Goal: Task Accomplishment & Management: Manage account settings

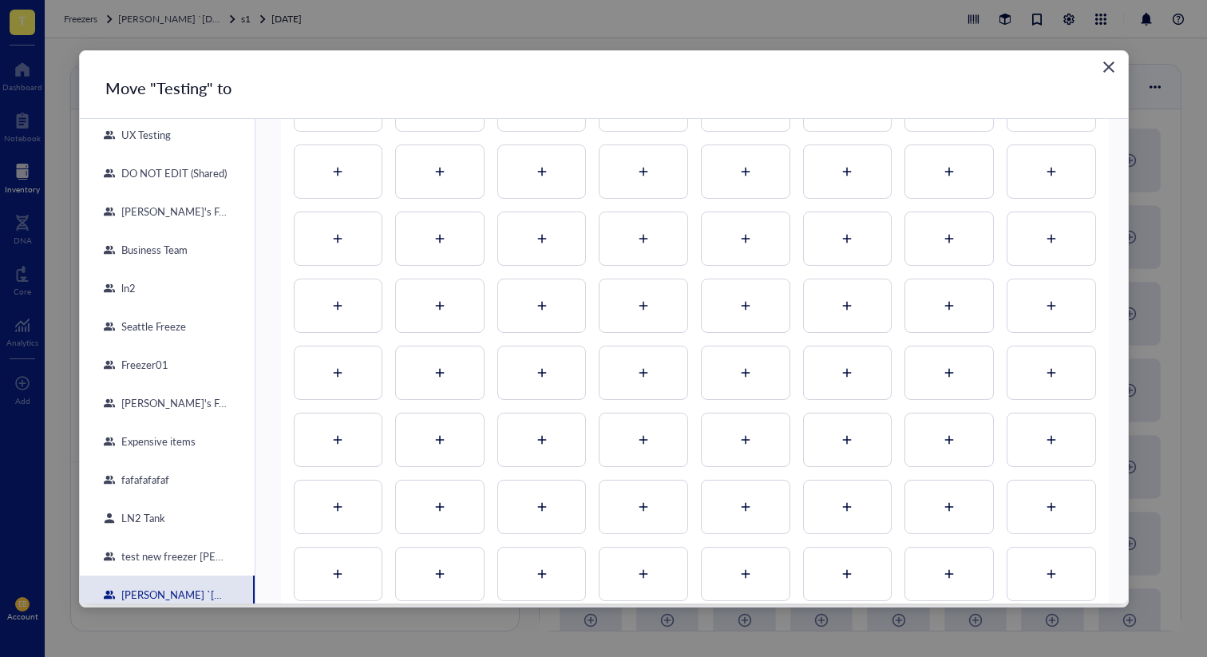
scroll to position [660, 0]
click at [157, 220] on div "[PERSON_NAME]'s Fridge" at bounding box center [167, 211] width 175 height 38
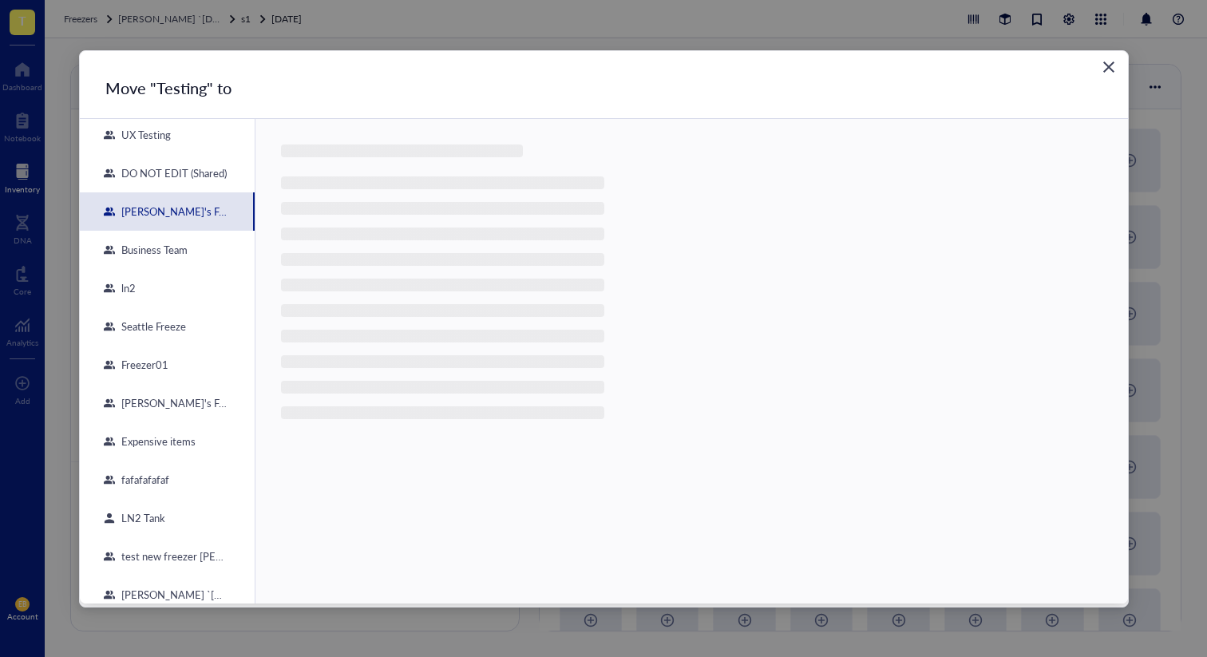
scroll to position [0, 0]
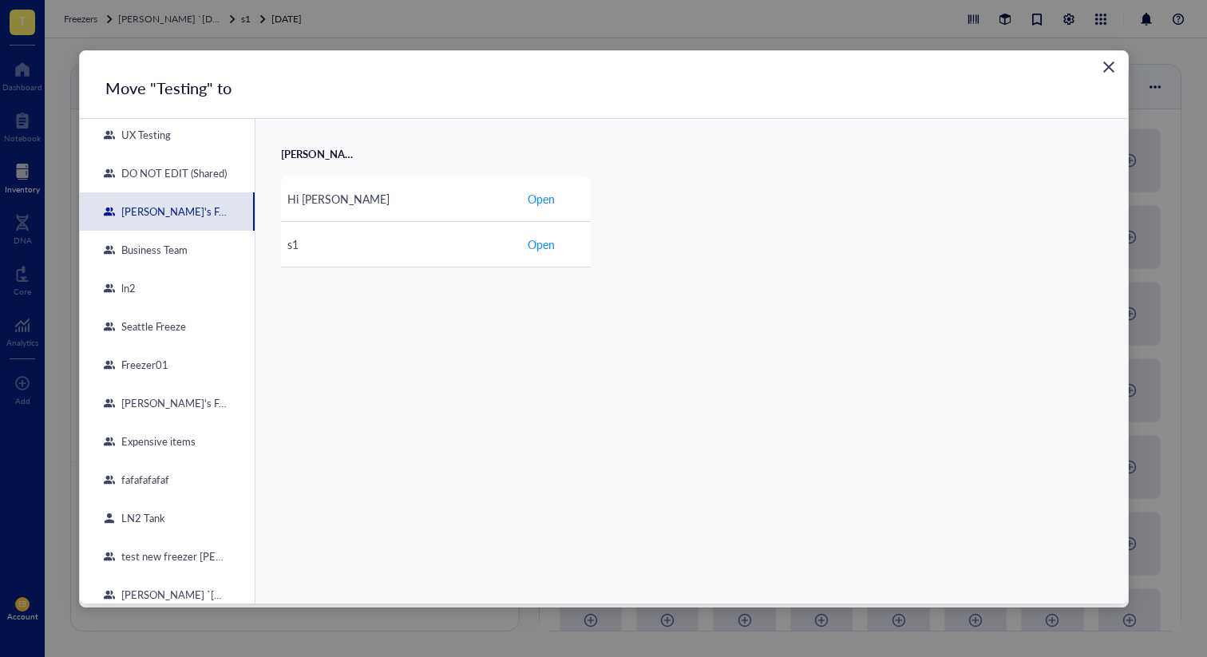
click at [181, 259] on div "Business Team" at bounding box center [167, 250] width 175 height 38
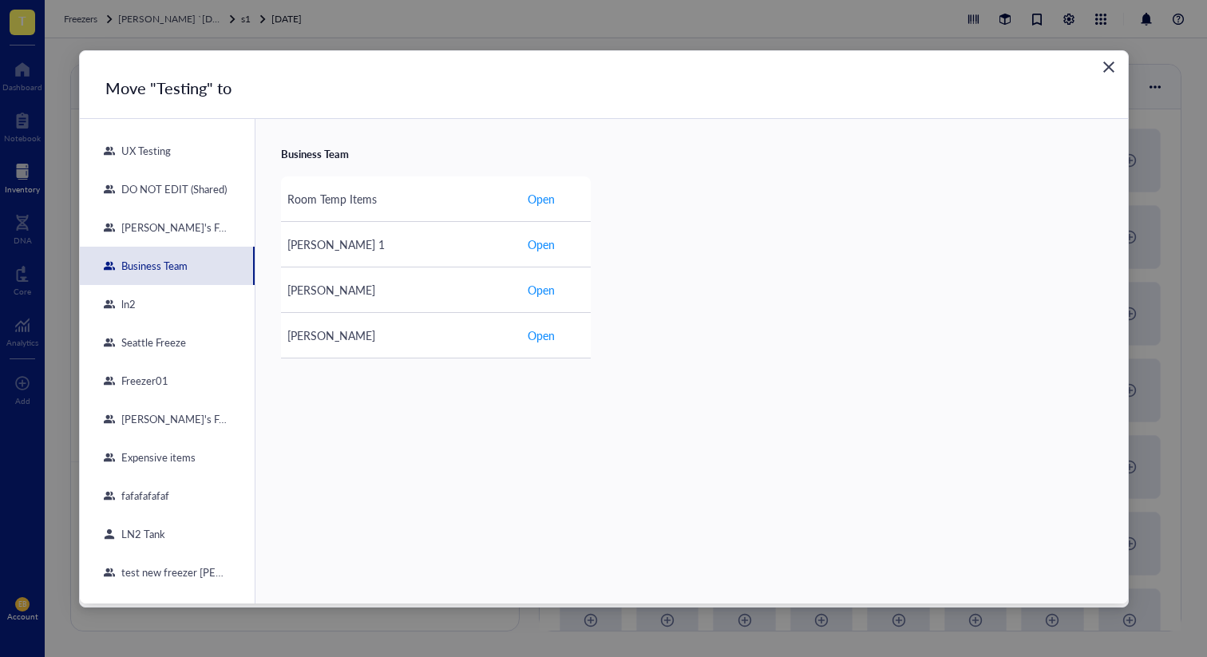
click at [177, 158] on div "UX Testing" at bounding box center [167, 151] width 175 height 38
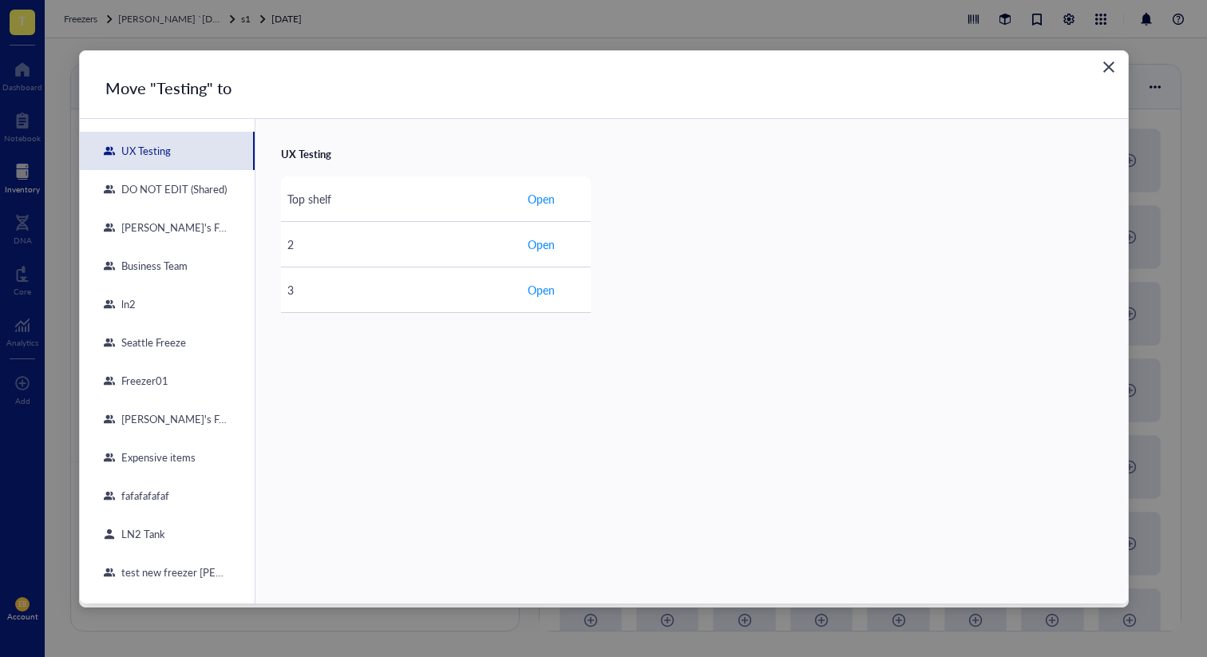
click at [153, 191] on div "DO NOT EDIT (Shared)" at bounding box center [171, 189] width 112 height 14
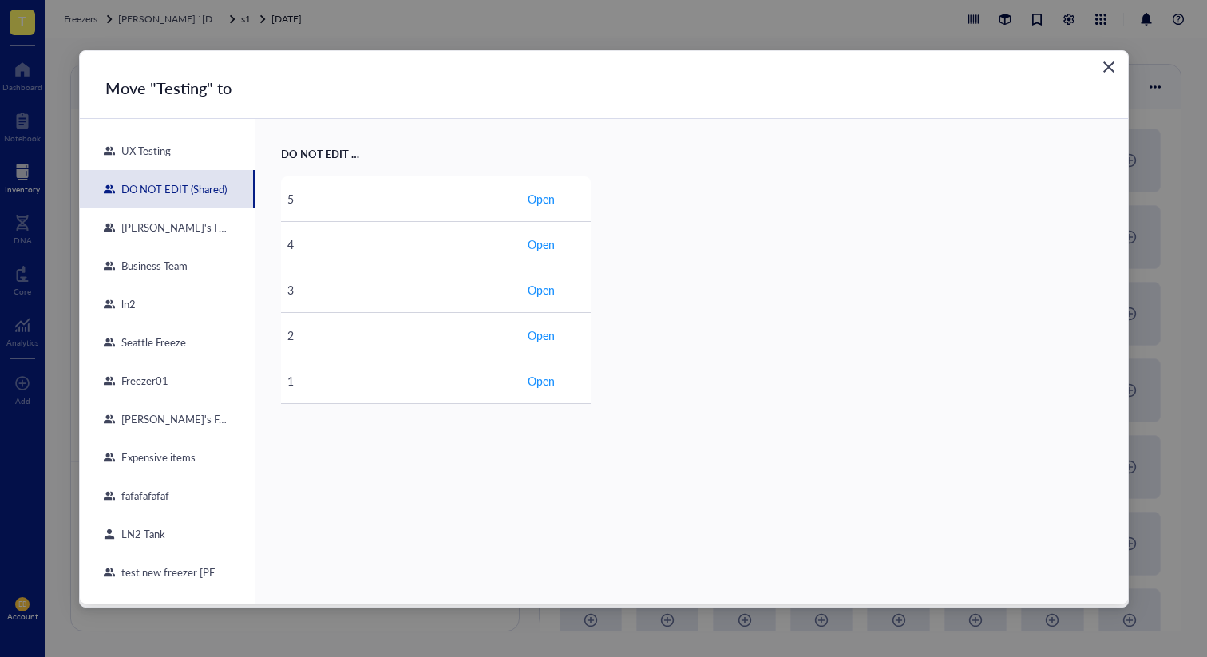
click at [1102, 63] on icon "Close" at bounding box center [1108, 66] width 15 height 15
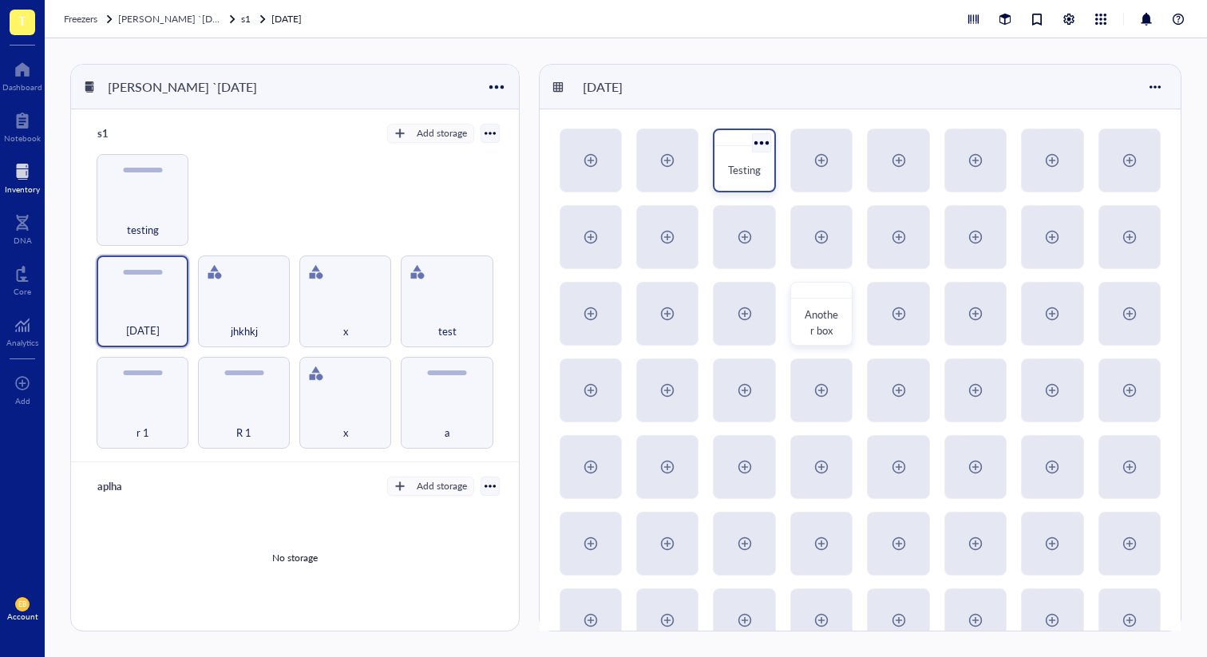
click at [761, 135] on div at bounding box center [761, 142] width 23 height 23
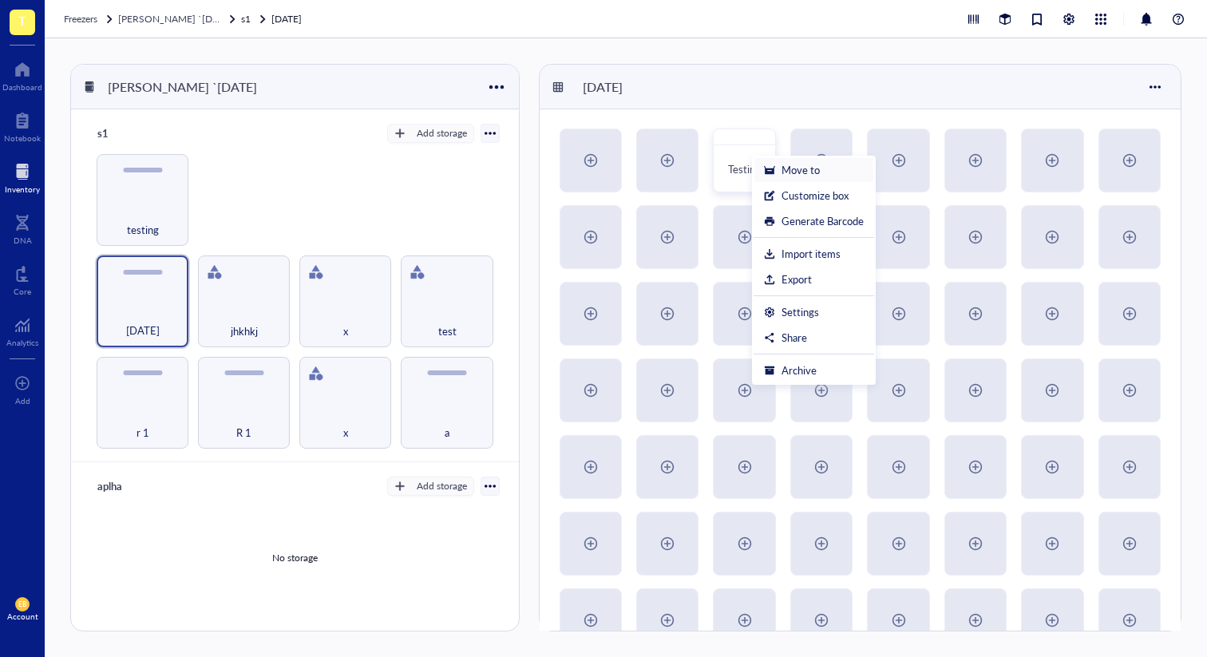
click at [816, 164] on div "Move to" at bounding box center [801, 170] width 38 height 14
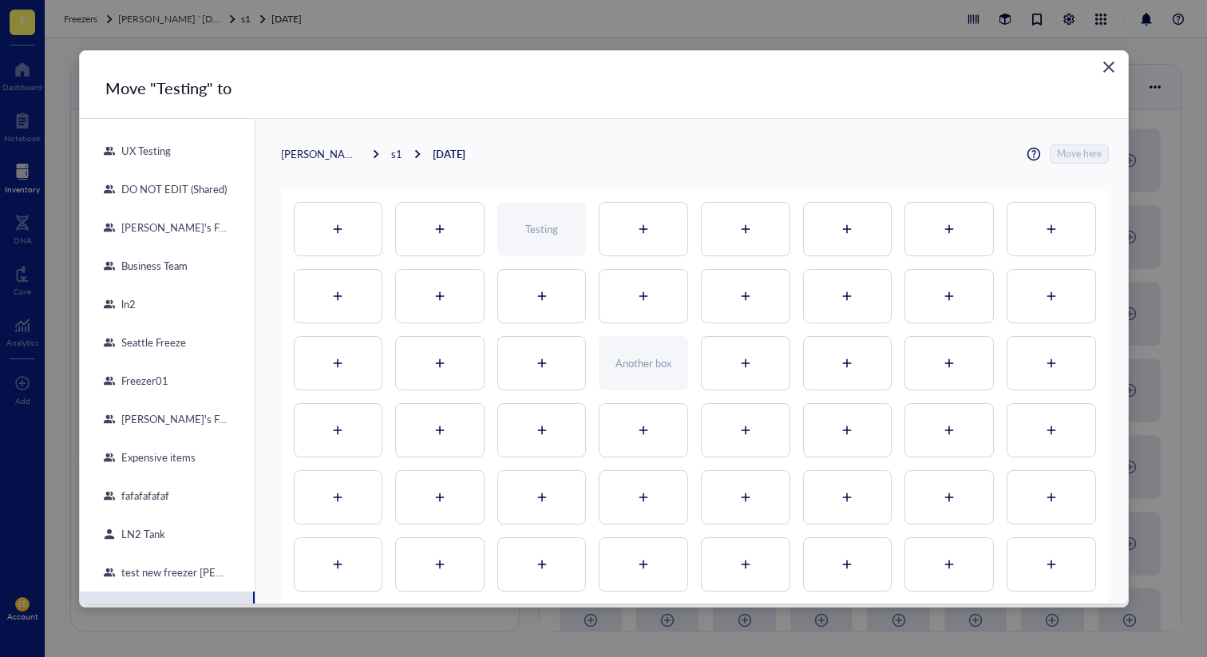
click at [1108, 62] on icon "Close" at bounding box center [1108, 66] width 15 height 15
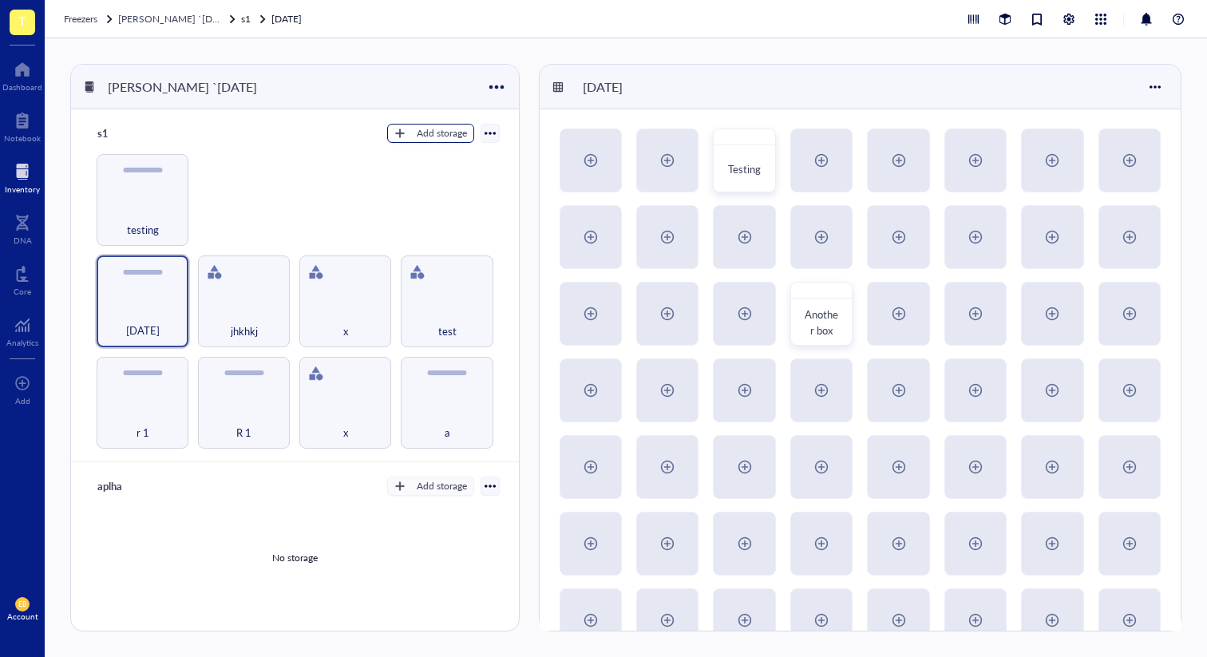
click at [442, 137] on div "Add storage" at bounding box center [442, 133] width 50 height 14
click at [433, 162] on span "Rack" at bounding box center [437, 161] width 91 height 18
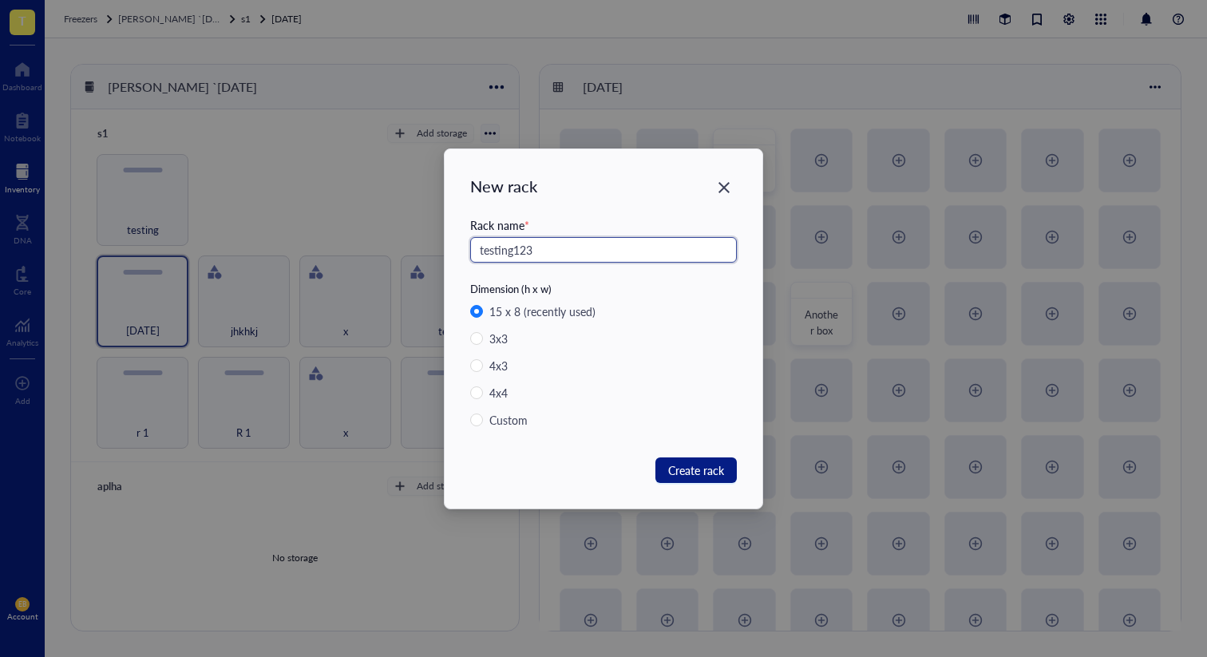
type input "testing123"
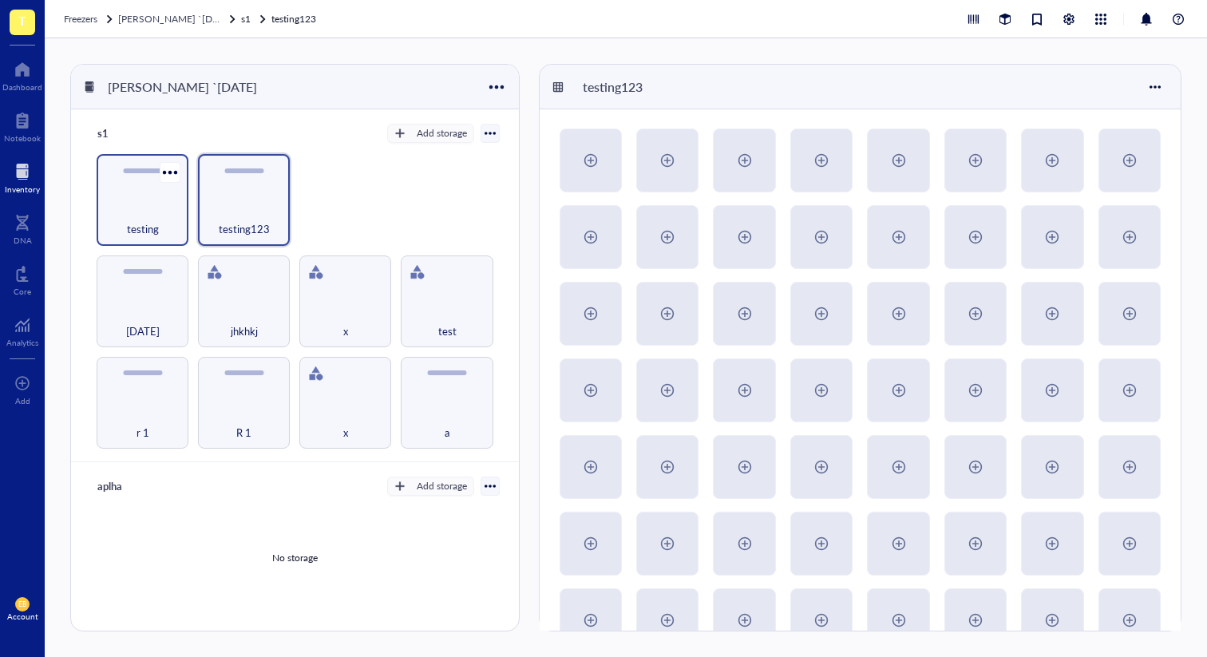
click at [142, 188] on div "testing" at bounding box center [143, 200] width 92 height 92
click at [218, 200] on div "testing123" at bounding box center [244, 200] width 92 height 92
click at [195, 199] on div "r 1 R 1 x a 9th march jhkhkj x test testing testing123" at bounding box center [295, 301] width 410 height 295
click at [167, 206] on div "testing" at bounding box center [143, 220] width 76 height 35
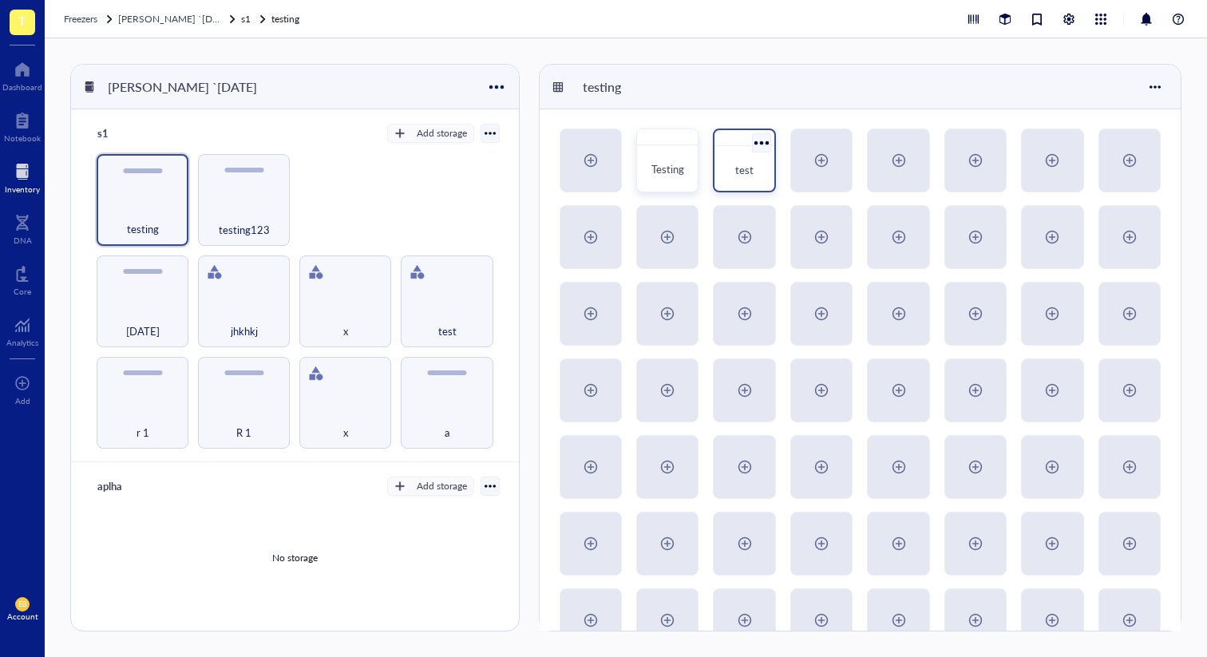
click at [745, 172] on span "test" at bounding box center [744, 169] width 18 height 15
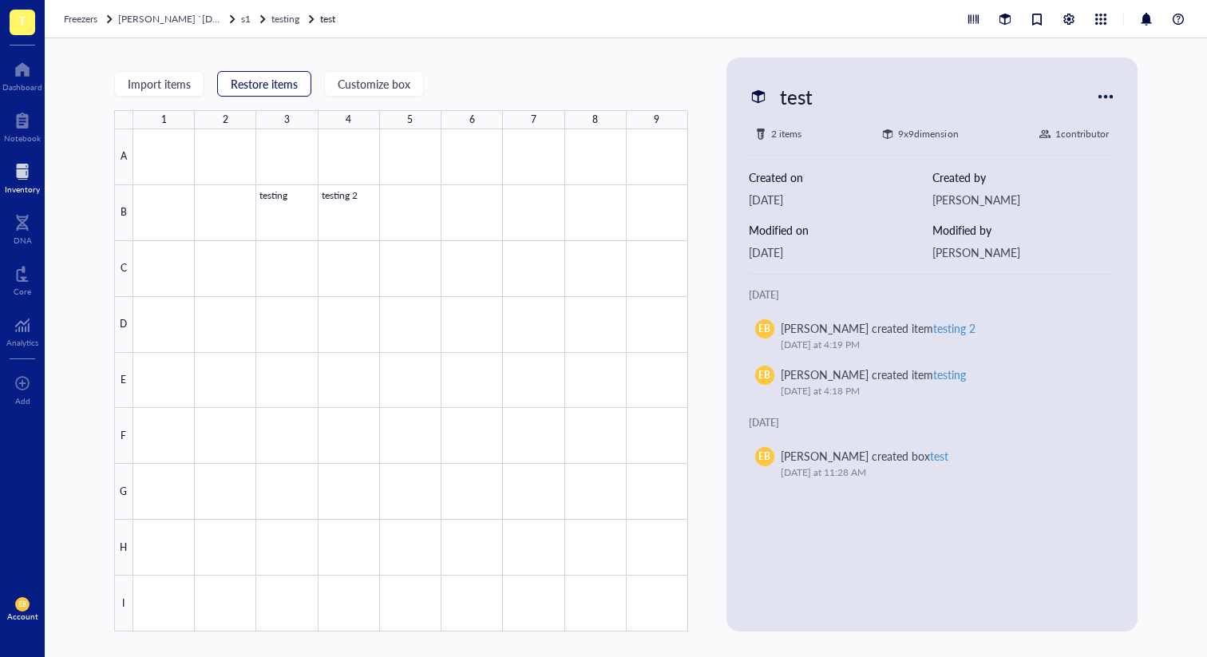
click at [260, 89] on span "Restore items" at bounding box center [264, 83] width 67 height 13
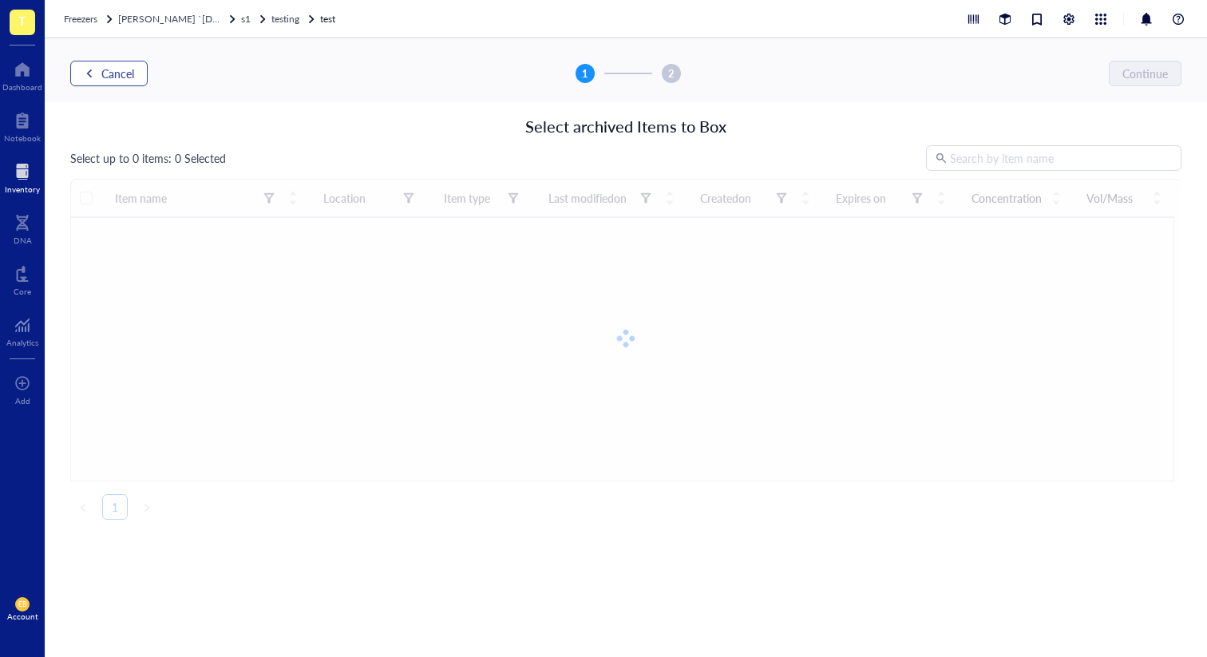
click at [106, 82] on div "Cancel 1 2 Continue" at bounding box center [626, 70] width 1162 height 64
click at [108, 67] on span "Cancel" at bounding box center [117, 73] width 33 height 13
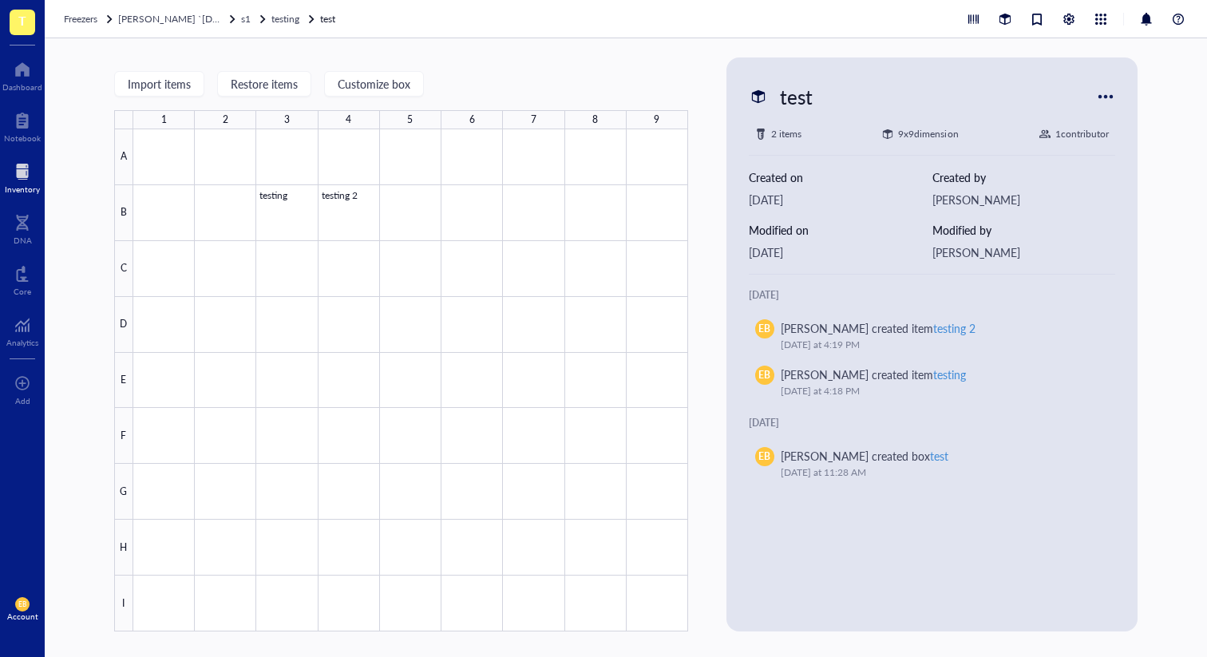
click at [108, 65] on div "Import items Restore items Customize box 1 2 3 4 5 6 7 8 9 A B C D E F G H I te…" at bounding box center [626, 347] width 1162 height 619
click at [257, 18] on div at bounding box center [262, 19] width 11 height 11
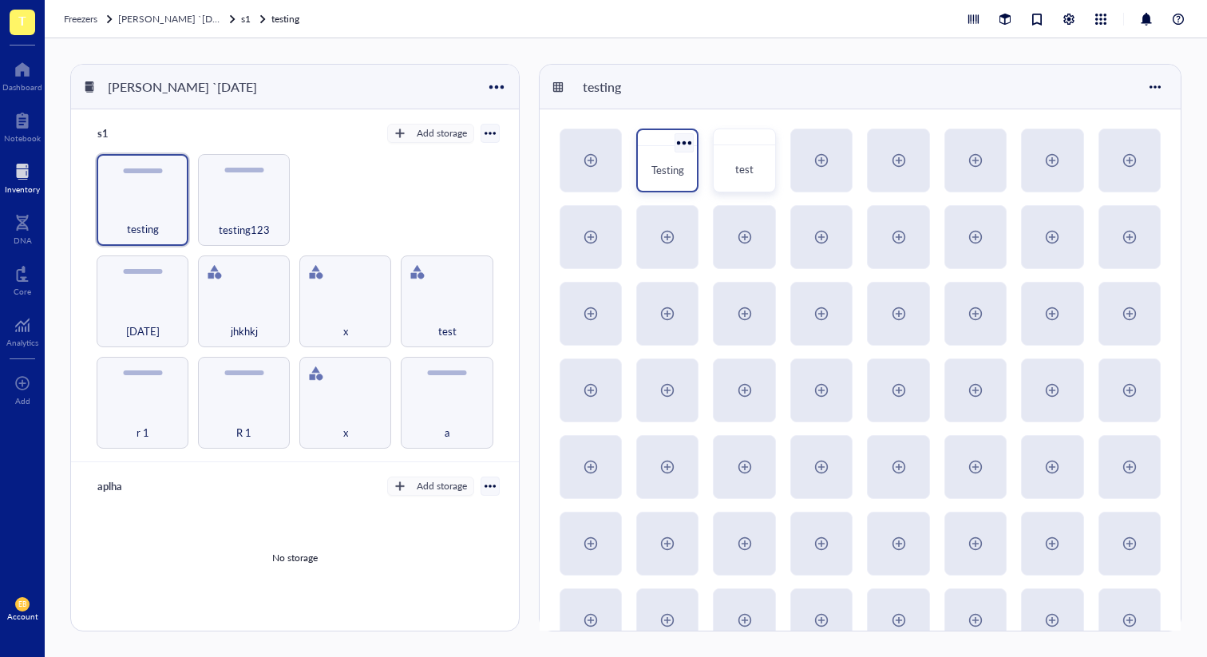
click at [683, 141] on div at bounding box center [684, 142] width 23 height 23
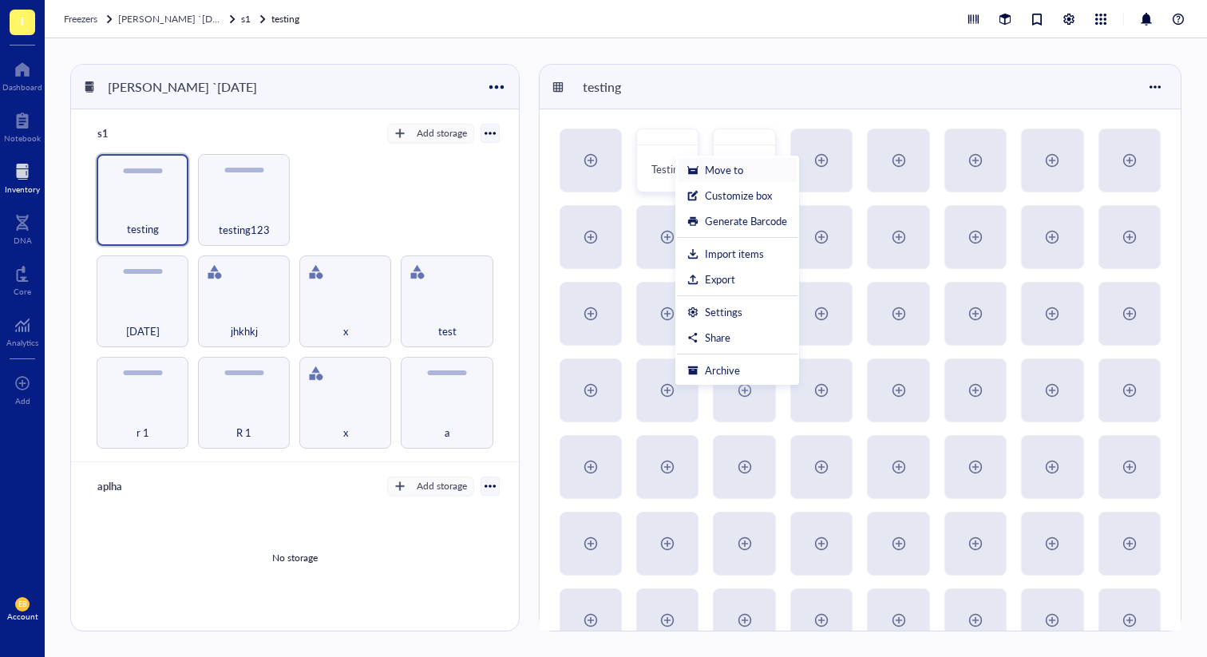
click at [734, 175] on div "Move to" at bounding box center [724, 170] width 38 height 14
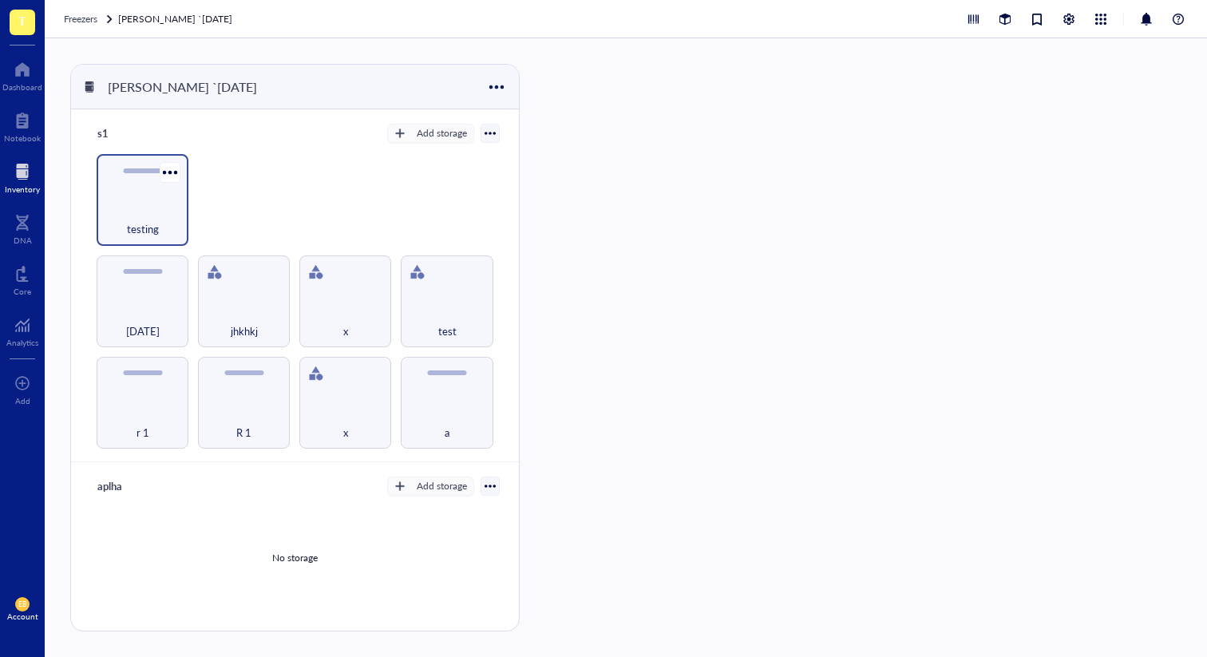
click at [124, 206] on div "testing" at bounding box center [143, 220] width 76 height 35
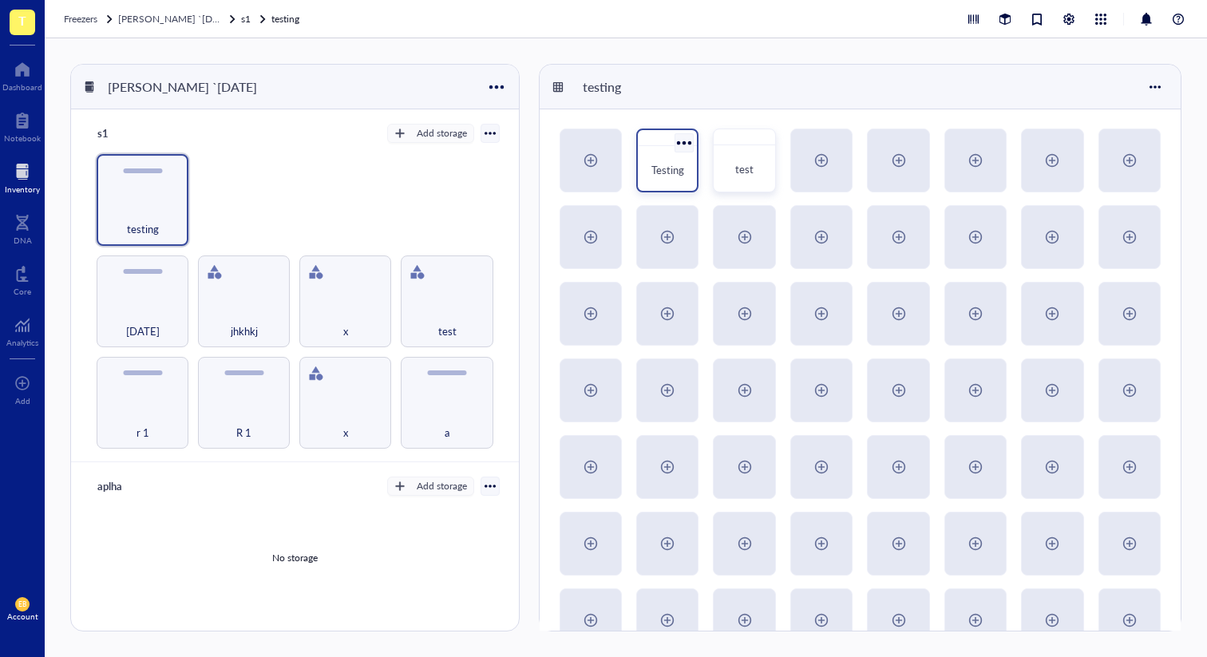
click at [677, 172] on span "Testing" at bounding box center [667, 169] width 33 height 15
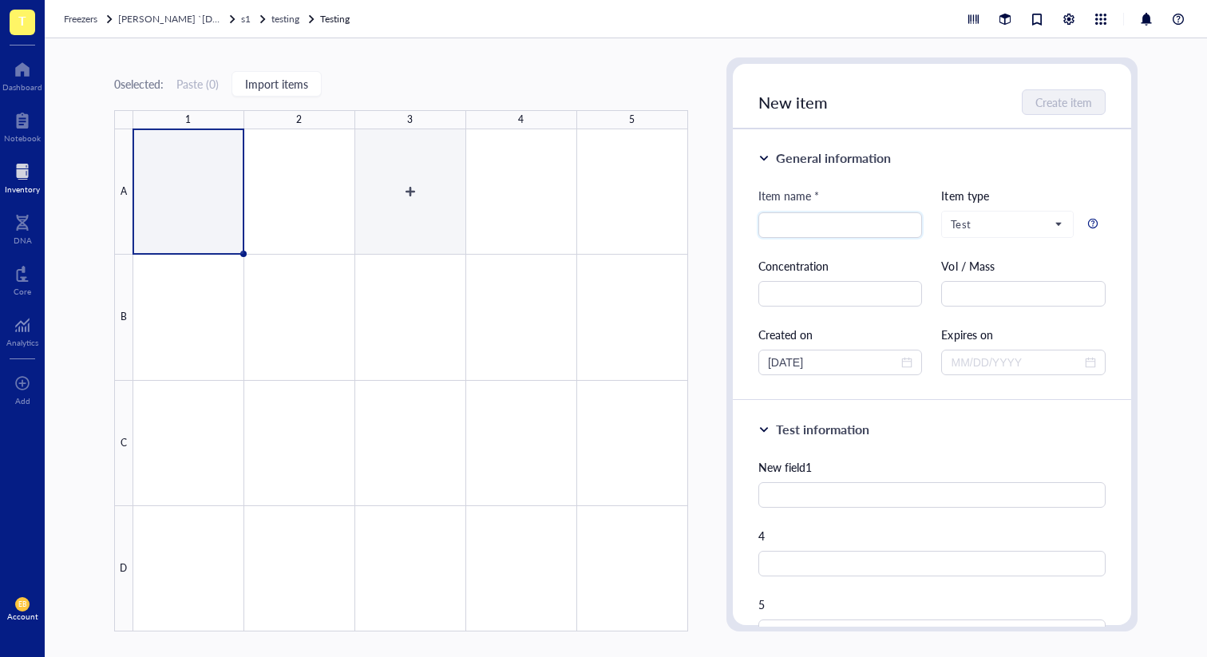
click at [310, 219] on div at bounding box center [410, 380] width 555 height 502
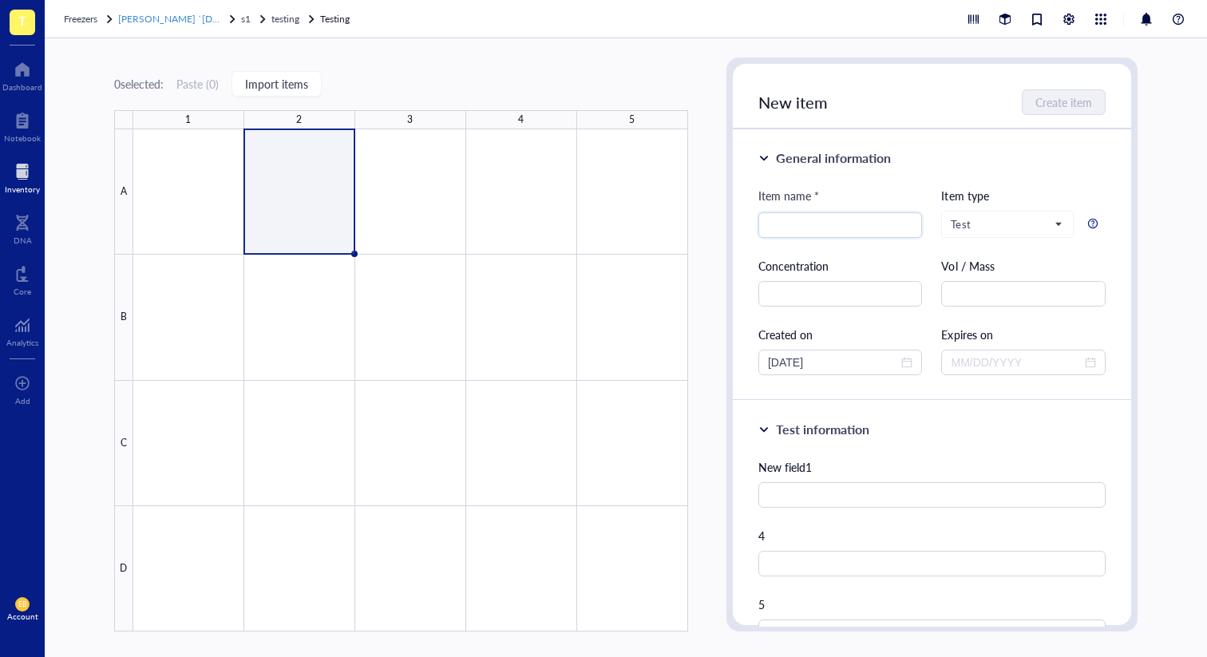
click at [227, 22] on div at bounding box center [232, 19] width 11 height 11
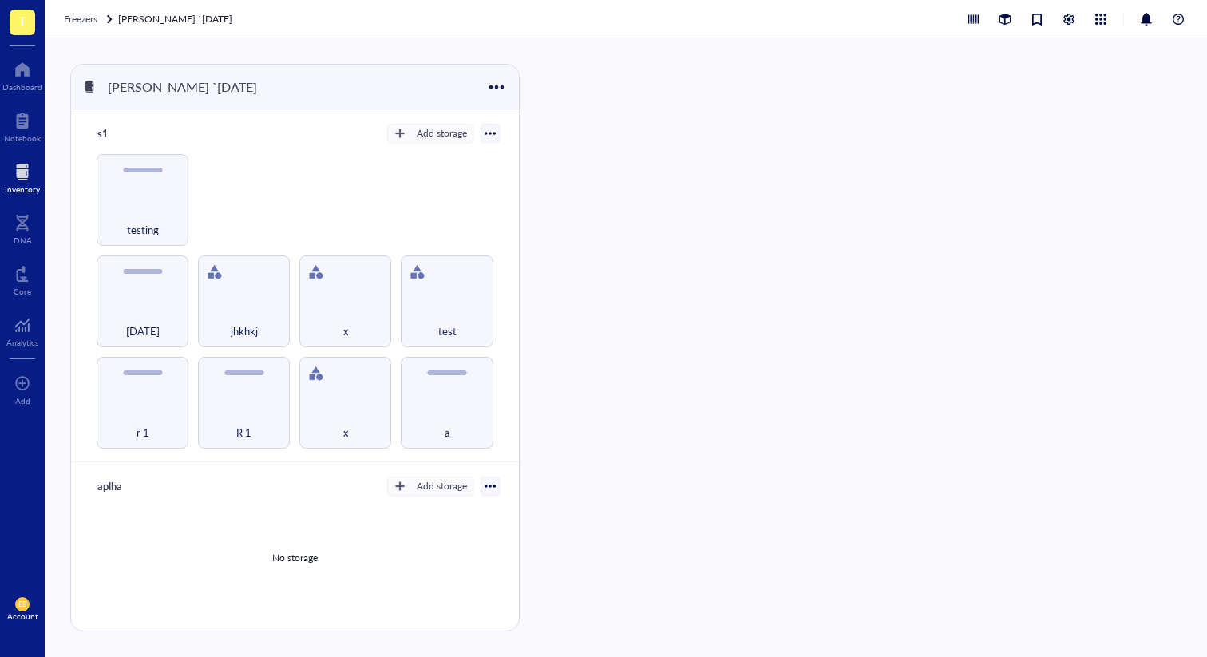
click at [271, 18] on div "Freezers [PERSON_NAME] `[DATE]" at bounding box center [626, 19] width 1162 height 38
click at [137, 196] on div "testing" at bounding box center [143, 200] width 92 height 92
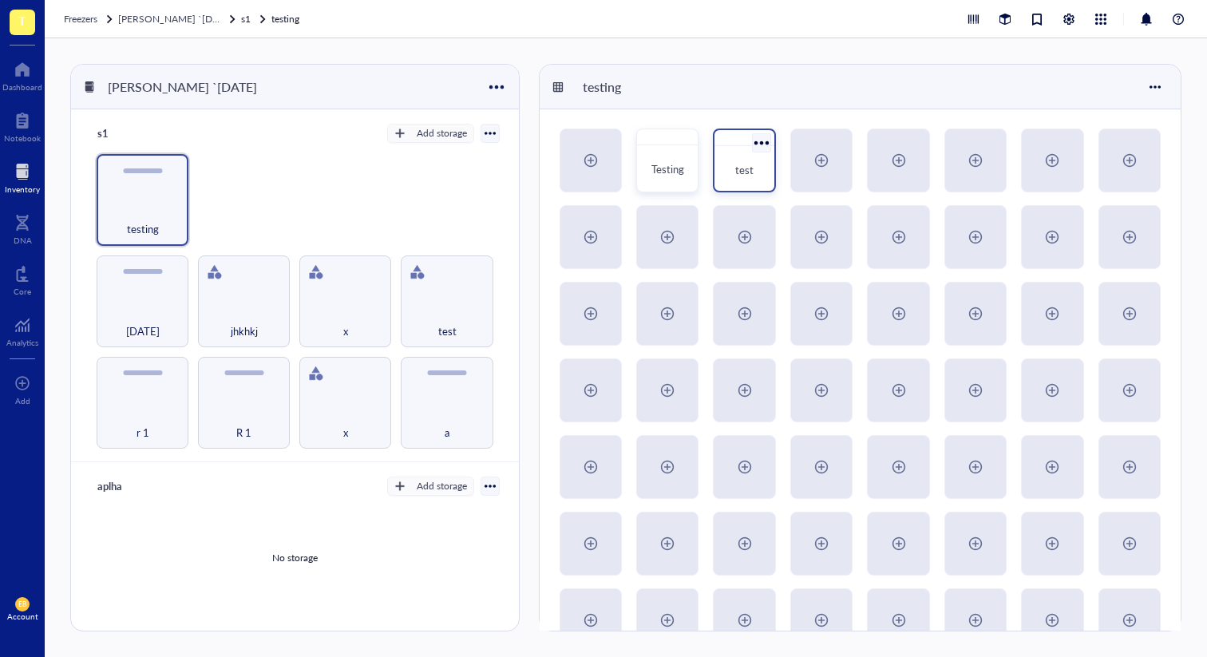
click at [758, 188] on div "test" at bounding box center [744, 161] width 62 height 64
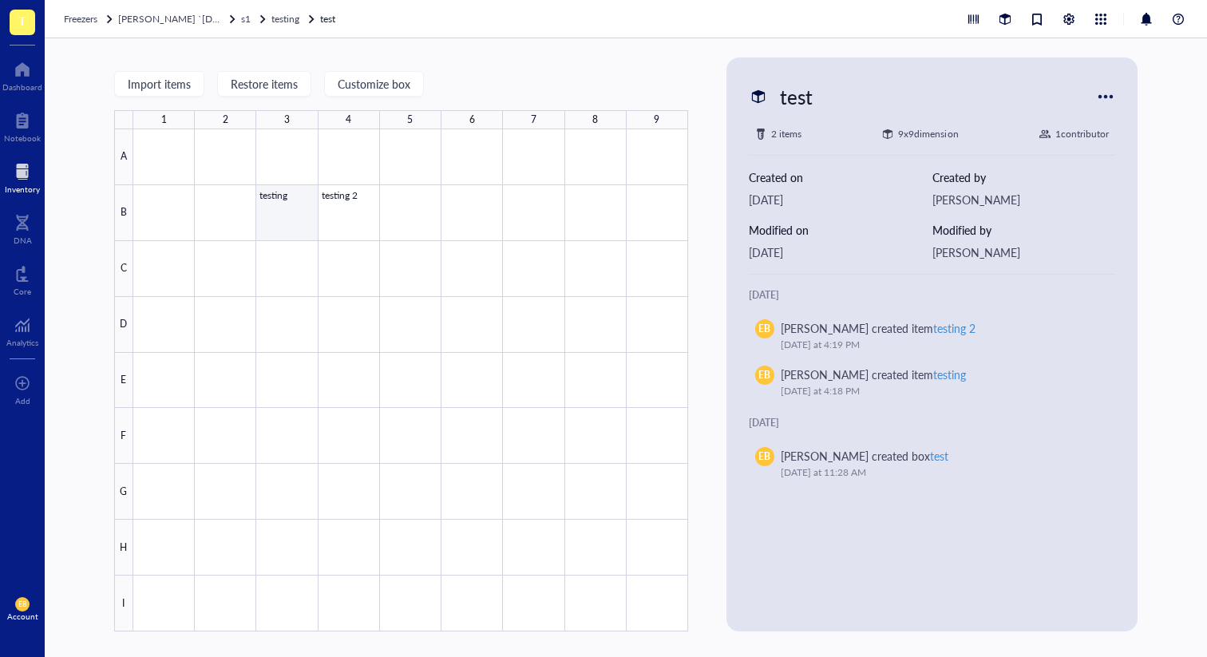
click at [291, 206] on div at bounding box center [410, 380] width 555 height 502
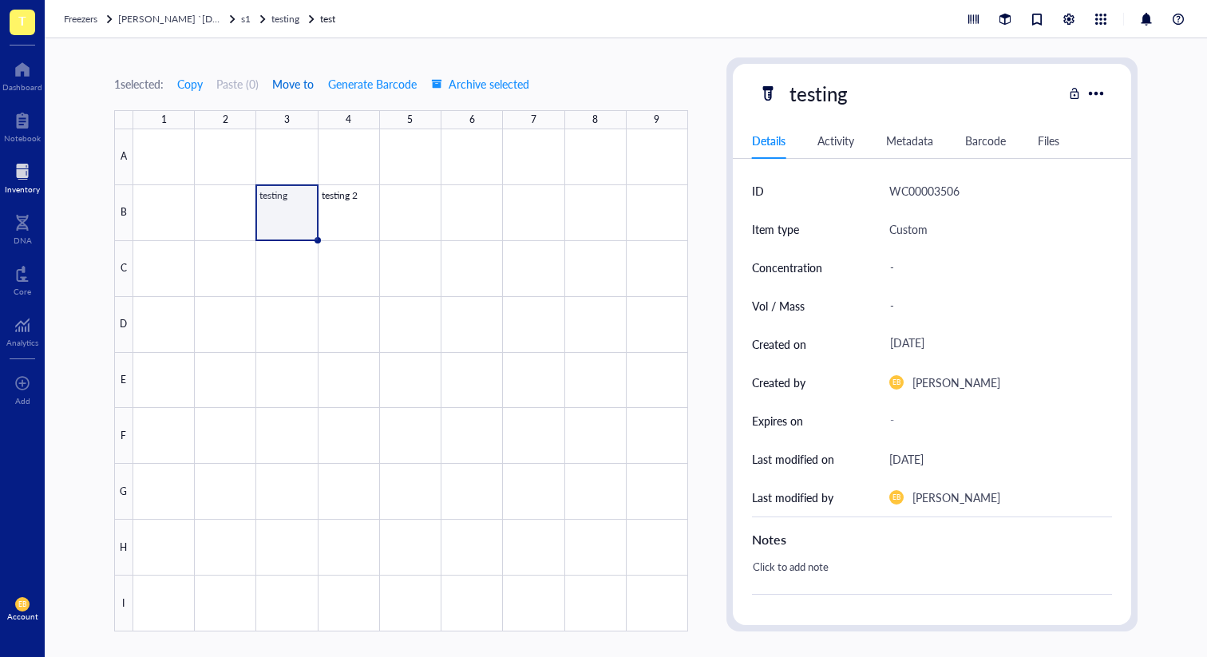
click at [303, 81] on span "Move to" at bounding box center [293, 83] width 42 height 13
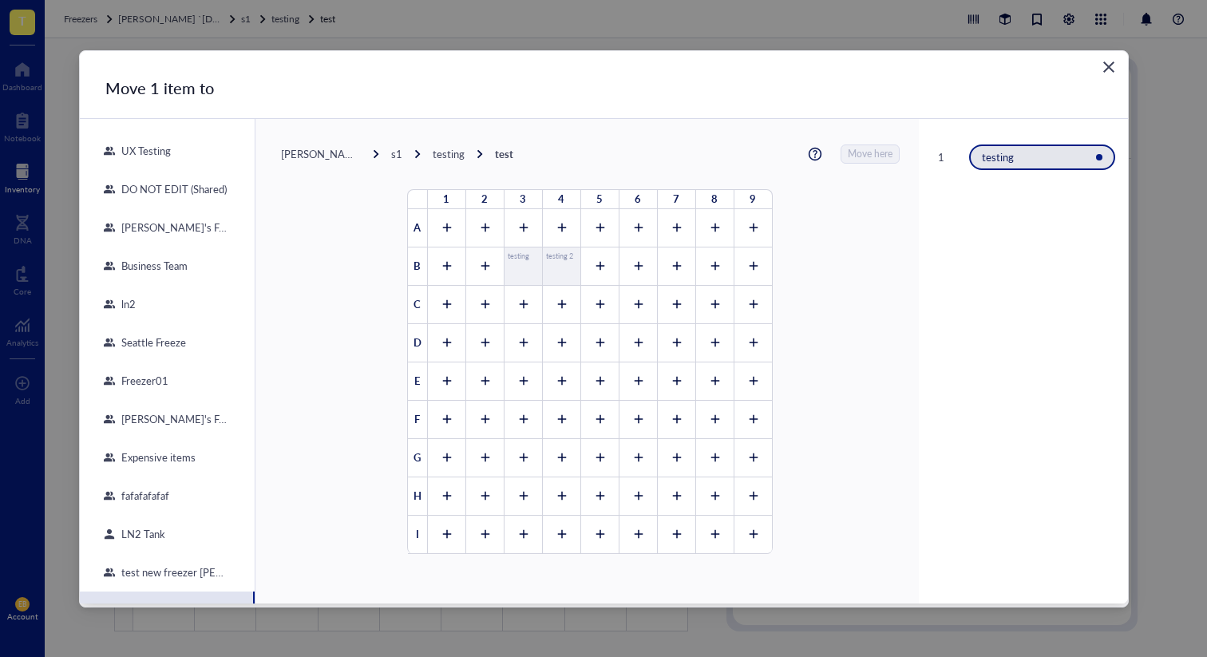
click at [184, 149] on div "UX Testing" at bounding box center [167, 151] width 175 height 38
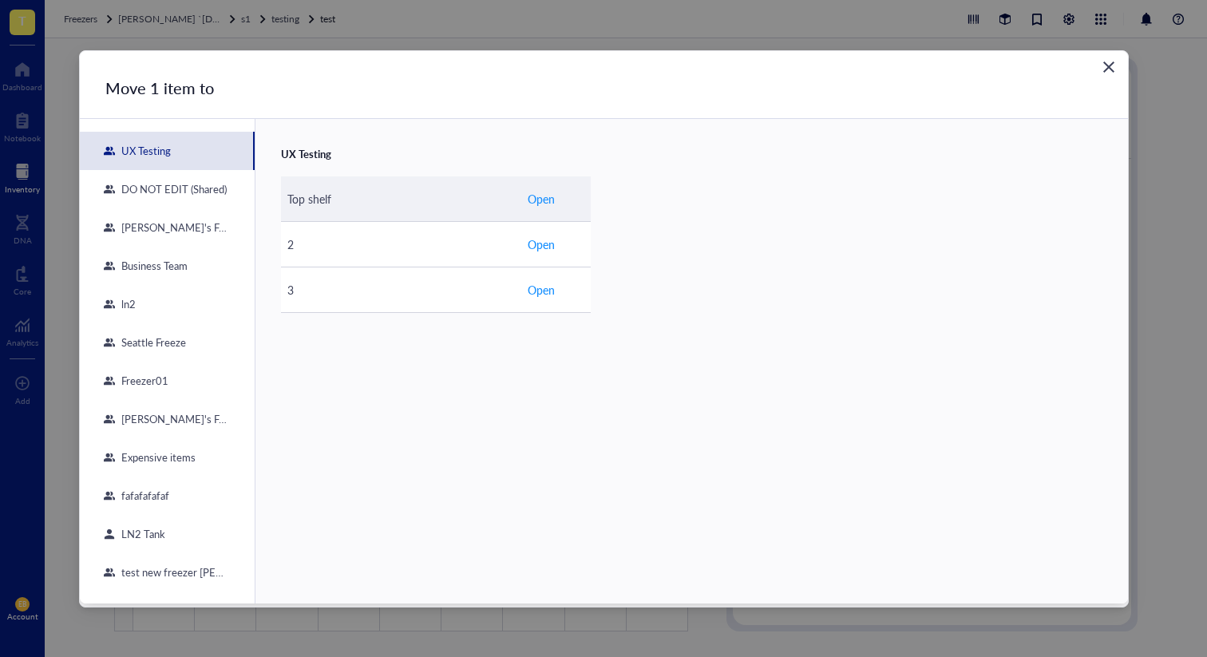
click at [534, 204] on span "Open" at bounding box center [541, 199] width 27 height 18
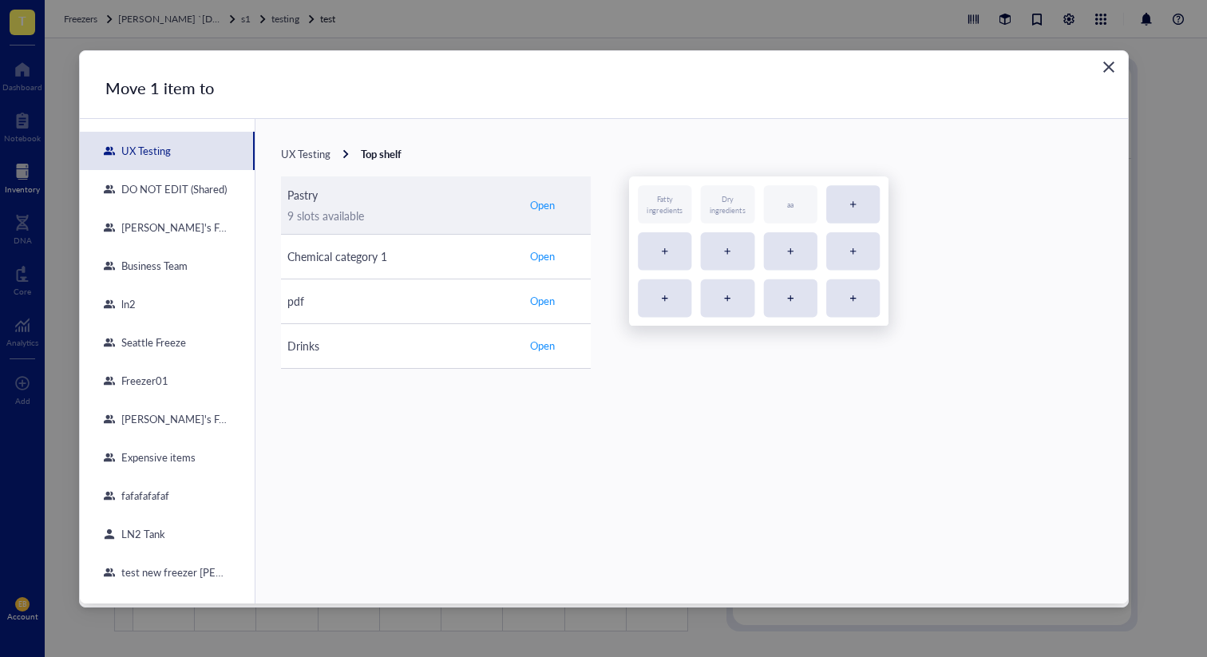
click at [517, 212] on td "Pastry 9 slots available" at bounding box center [401, 205] width 240 height 58
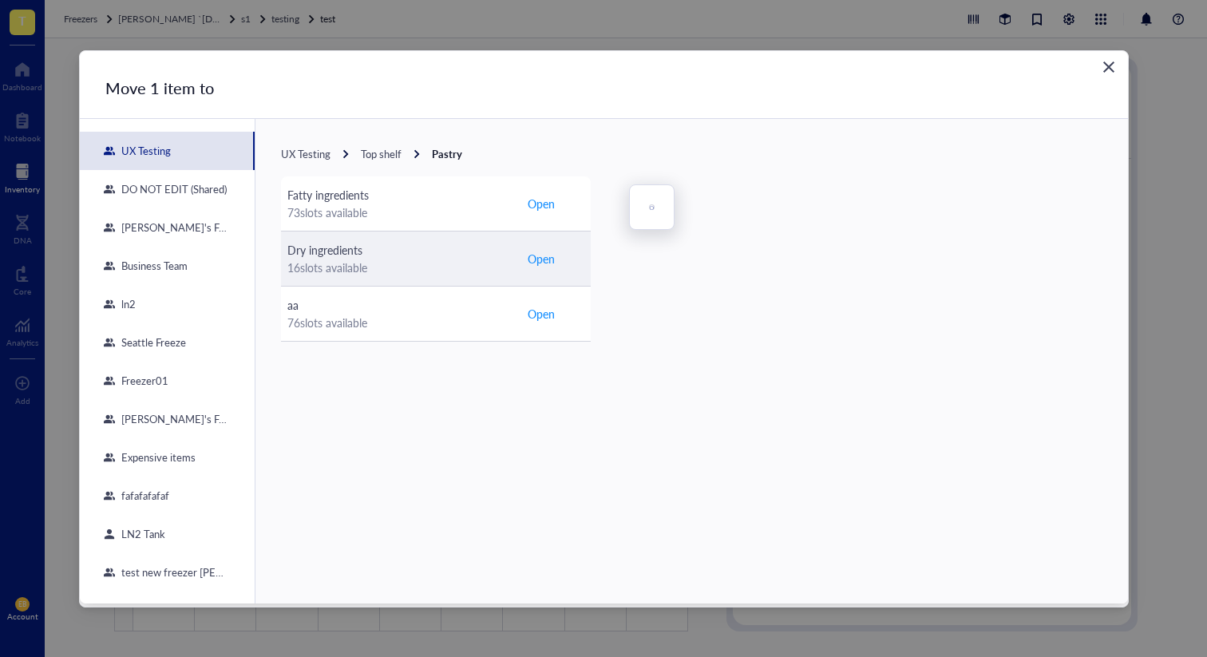
click at [496, 259] on div "16 slots available" at bounding box center [400, 268] width 227 height 18
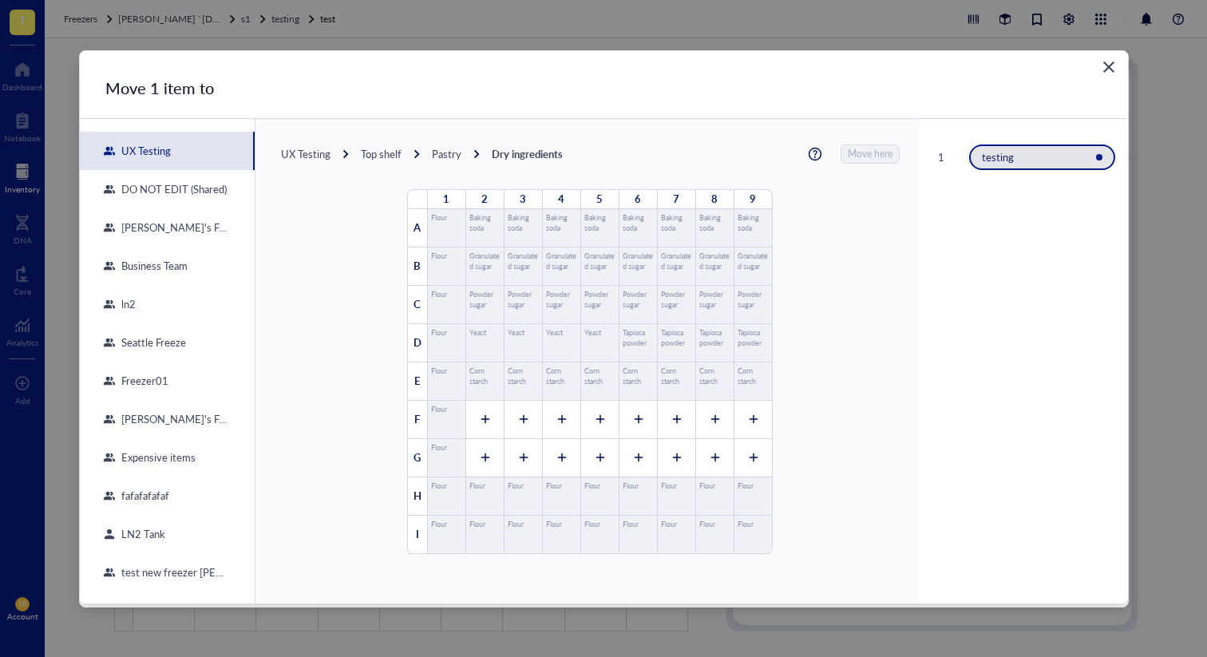
click at [132, 196] on div "DO NOT EDIT (Shared)" at bounding box center [167, 189] width 175 height 38
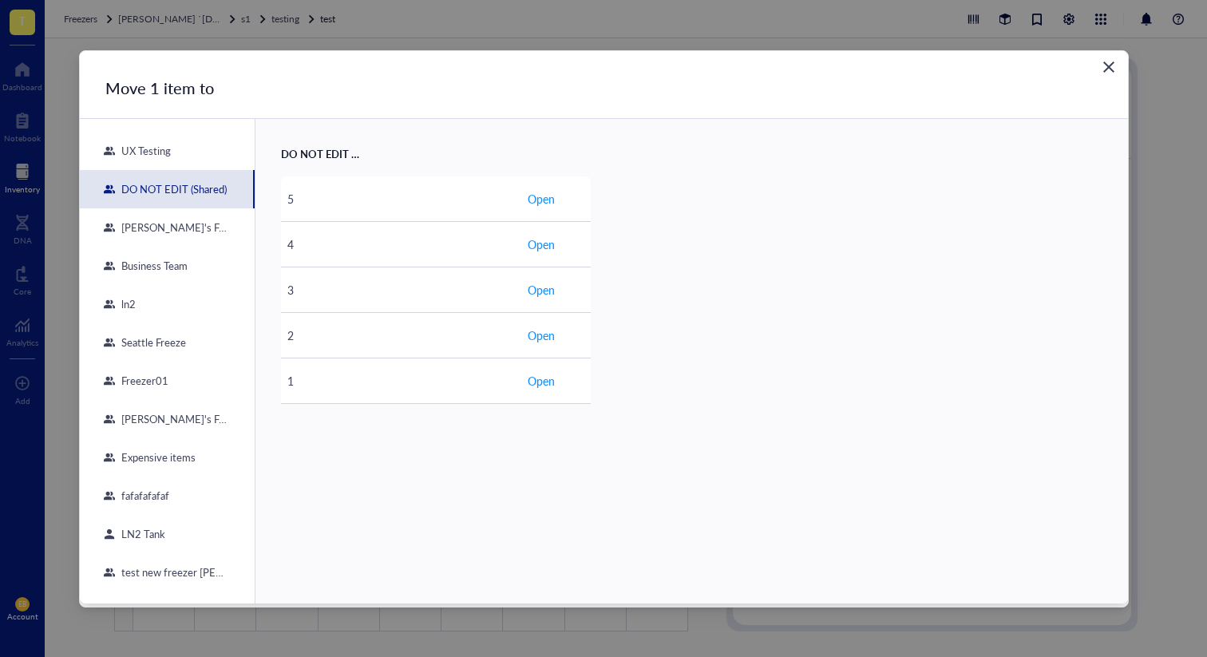
click at [133, 226] on div "[PERSON_NAME]'s Fridge" at bounding box center [172, 227] width 114 height 14
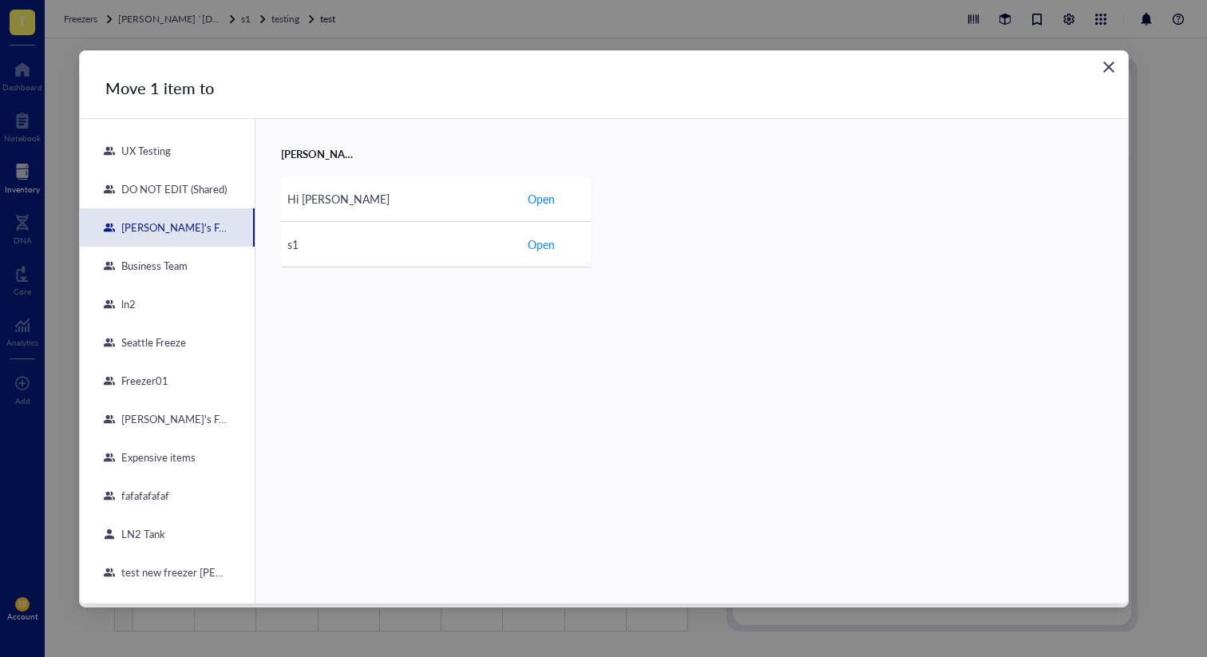
click at [1109, 69] on icon "Close" at bounding box center [1108, 66] width 15 height 15
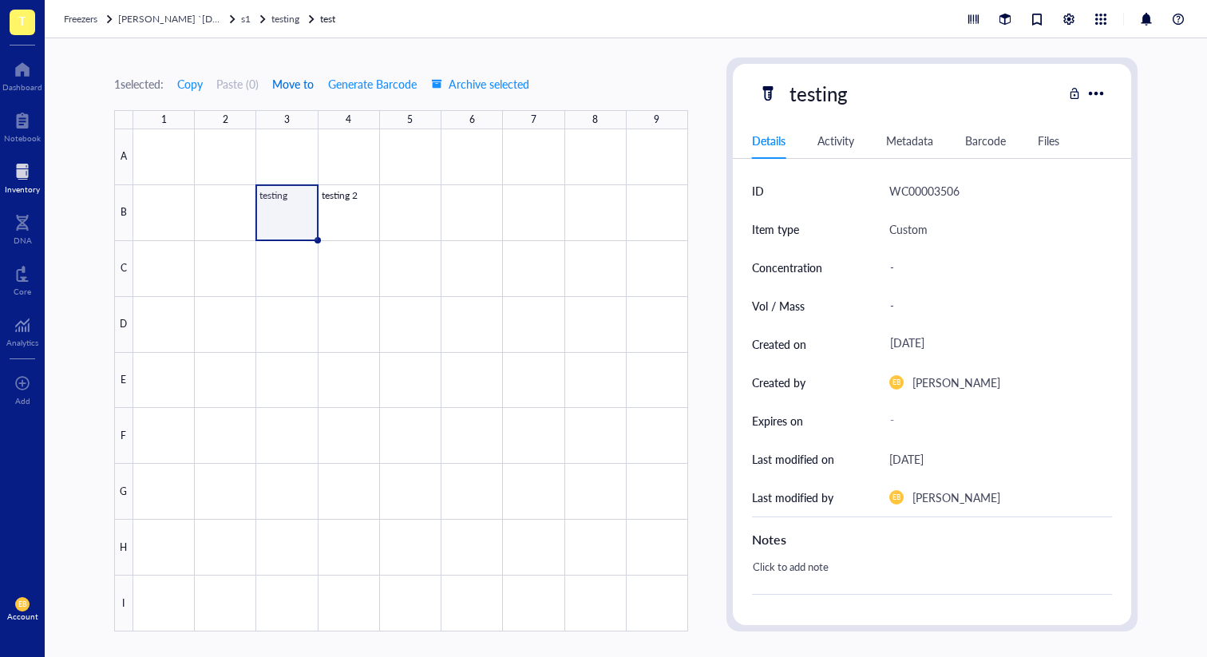
click at [309, 82] on span "Move to" at bounding box center [293, 83] width 42 height 13
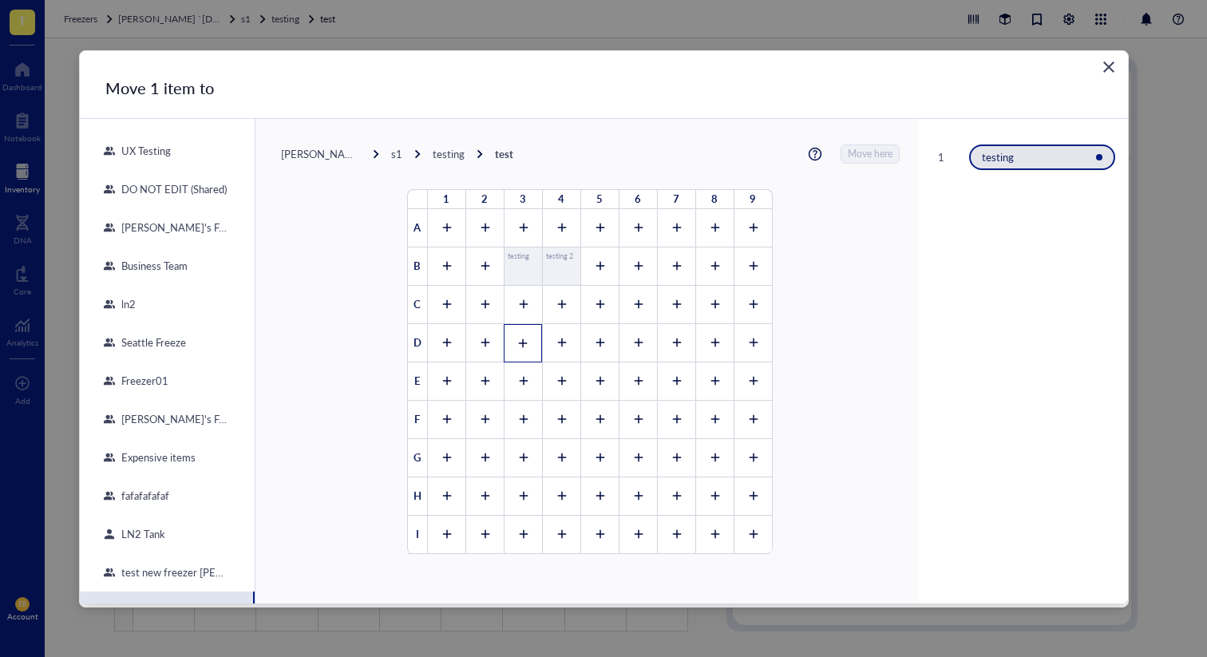
click at [517, 355] on div at bounding box center [523, 343] width 38 height 38
click at [517, 348] on icon at bounding box center [522, 343] width 11 height 11
click at [619, 348] on div at bounding box center [638, 343] width 38 height 38
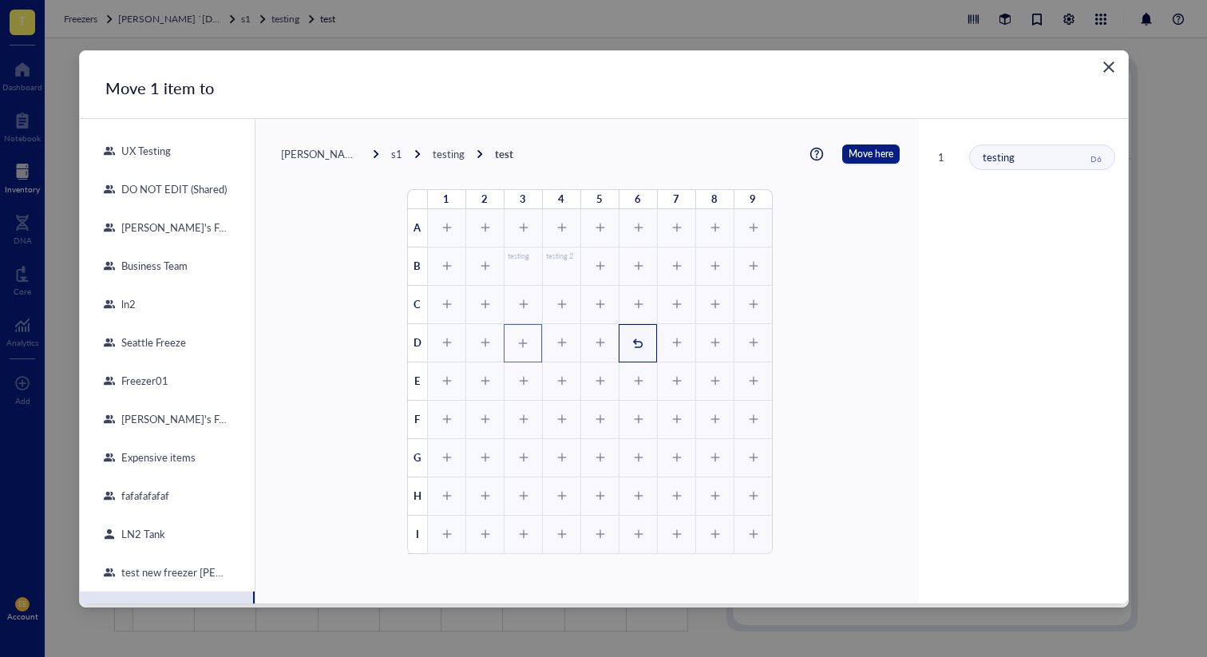
click at [633, 338] on icon at bounding box center [637, 343] width 11 height 11
click at [564, 378] on div at bounding box center [561, 381] width 38 height 38
click at [564, 378] on div "1" at bounding box center [561, 381] width 38 height 38
click at [1109, 69] on icon "Close" at bounding box center [1108, 66] width 15 height 15
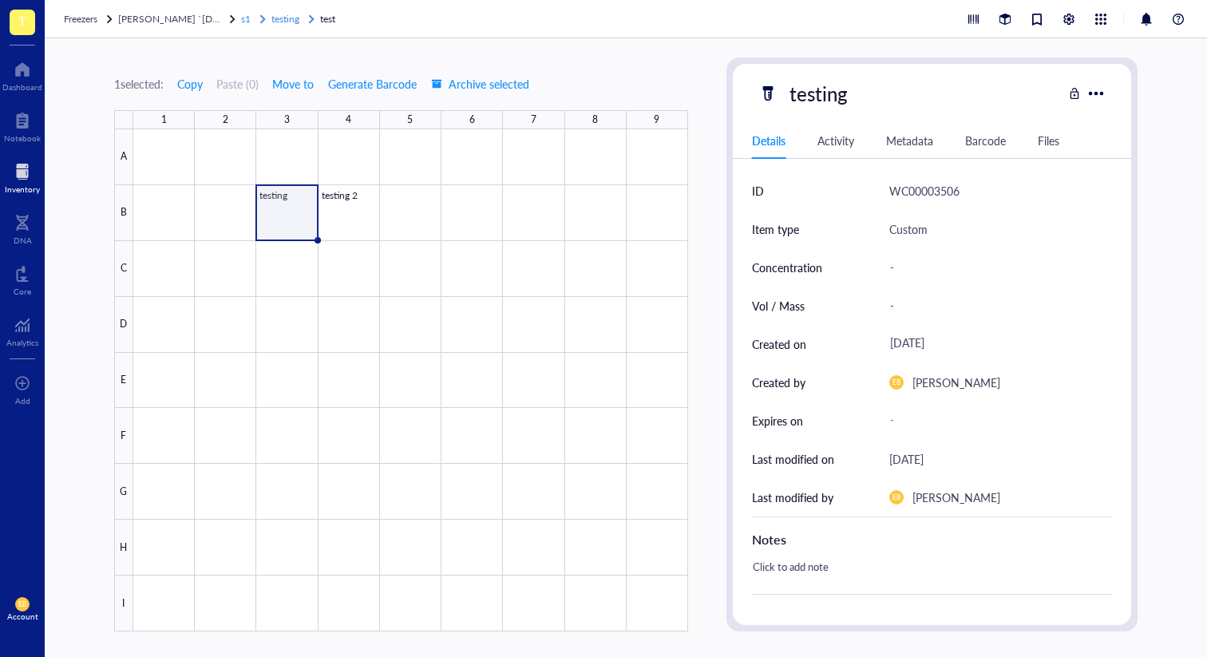
click at [241, 12] on span "s1" at bounding box center [246, 19] width 10 height 14
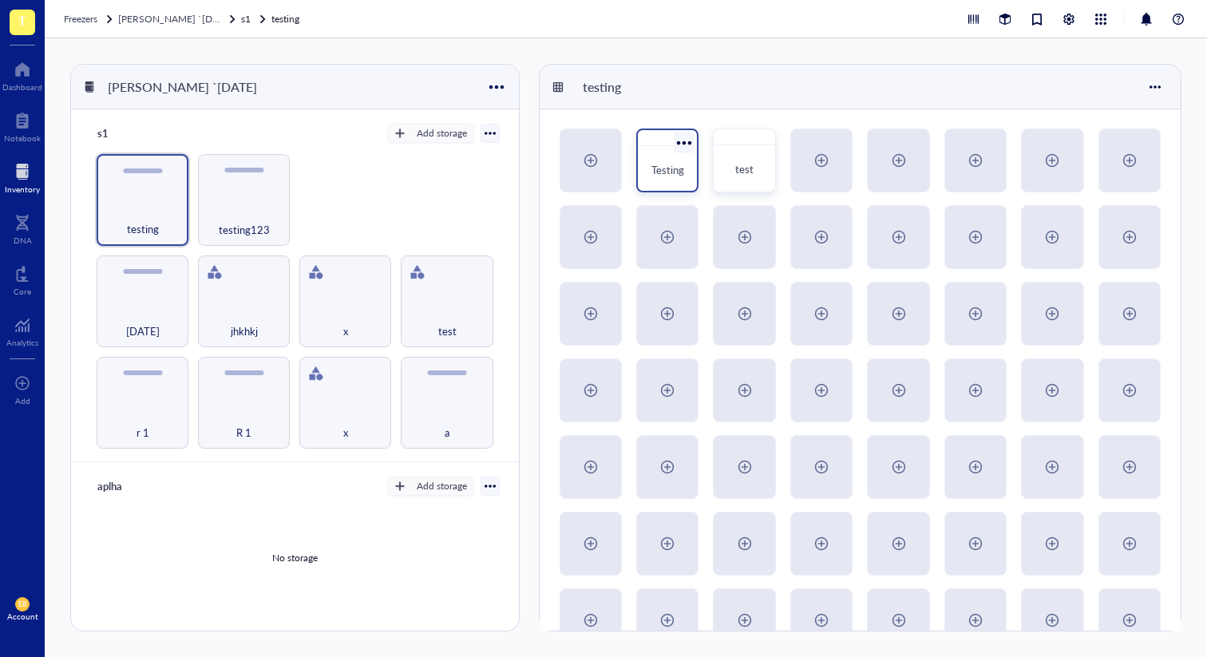
click at [691, 137] on div at bounding box center [684, 142] width 23 height 23
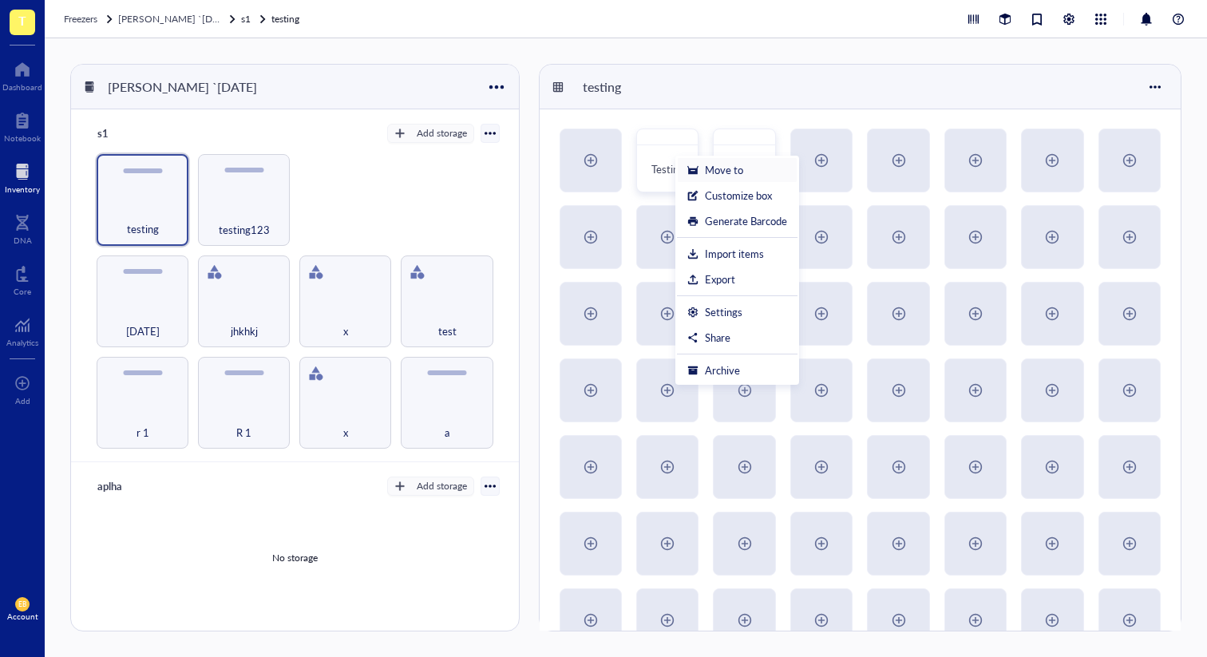
click at [694, 170] on div at bounding box center [692, 169] width 11 height 11
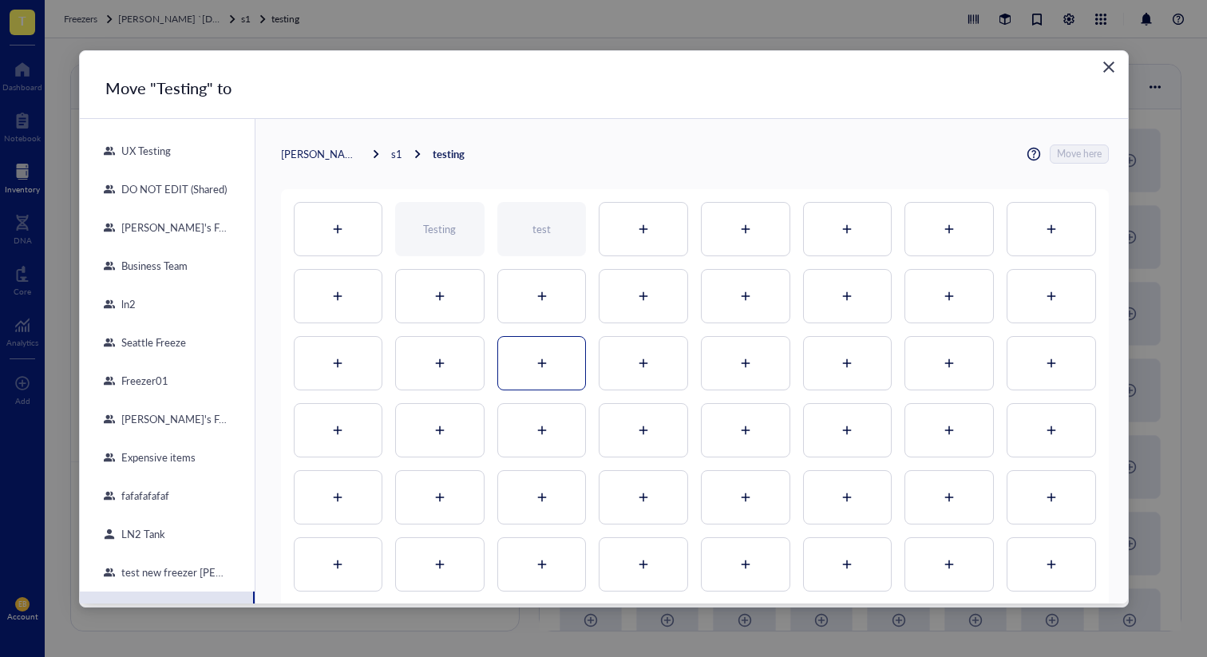
click at [539, 368] on icon at bounding box center [542, 363] width 11 height 11
click at [568, 362] on div "Testing" at bounding box center [541, 363] width 89 height 54
click at [746, 303] on div at bounding box center [746, 296] width 88 height 53
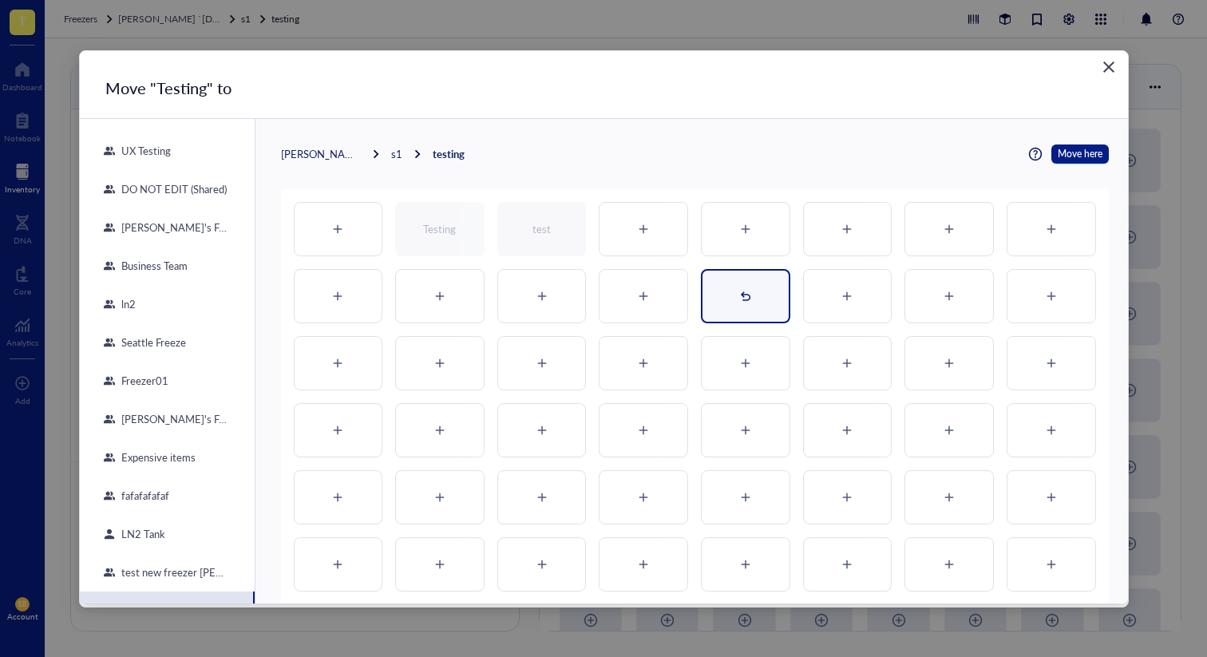
click at [710, 287] on div "Testing" at bounding box center [745, 296] width 89 height 54
click at [1107, 66] on icon "Close" at bounding box center [1108, 66] width 15 height 15
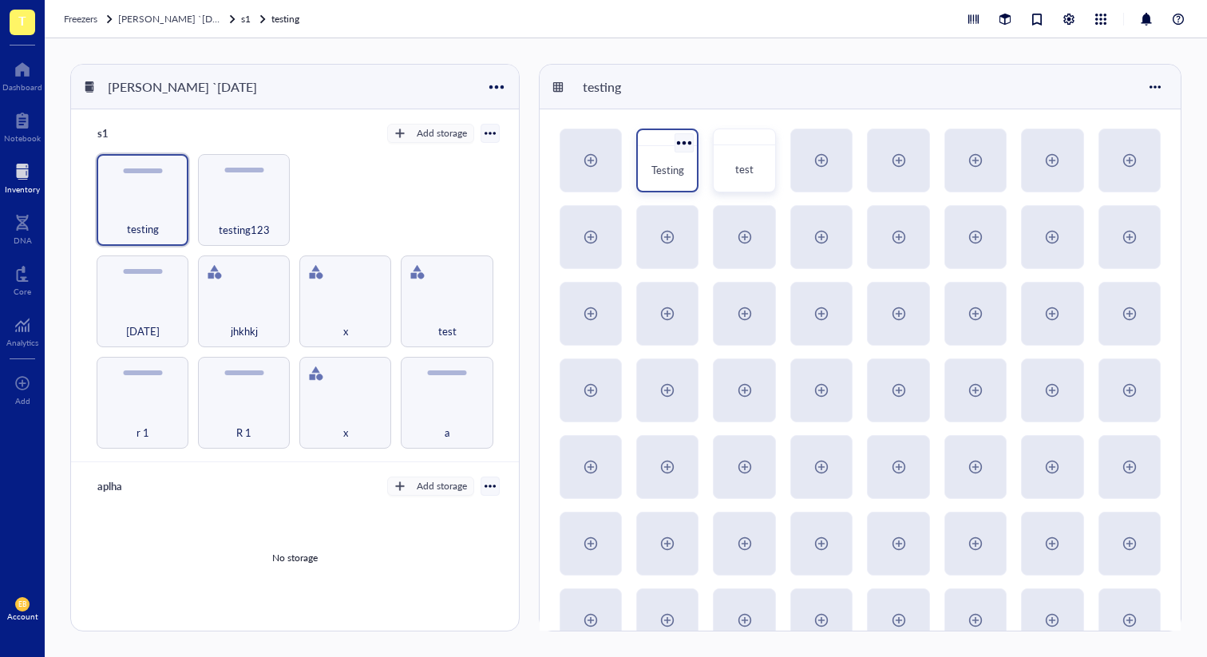
click at [686, 141] on div at bounding box center [684, 142] width 23 height 23
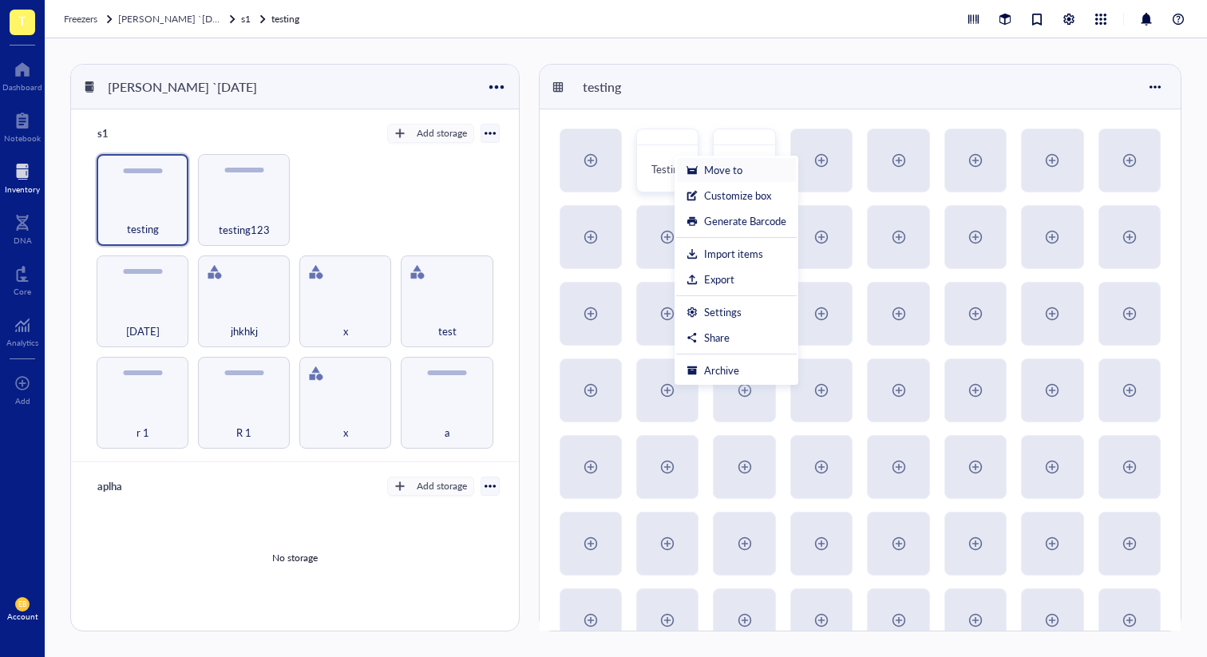
click at [723, 174] on div "Move to" at bounding box center [723, 170] width 38 height 14
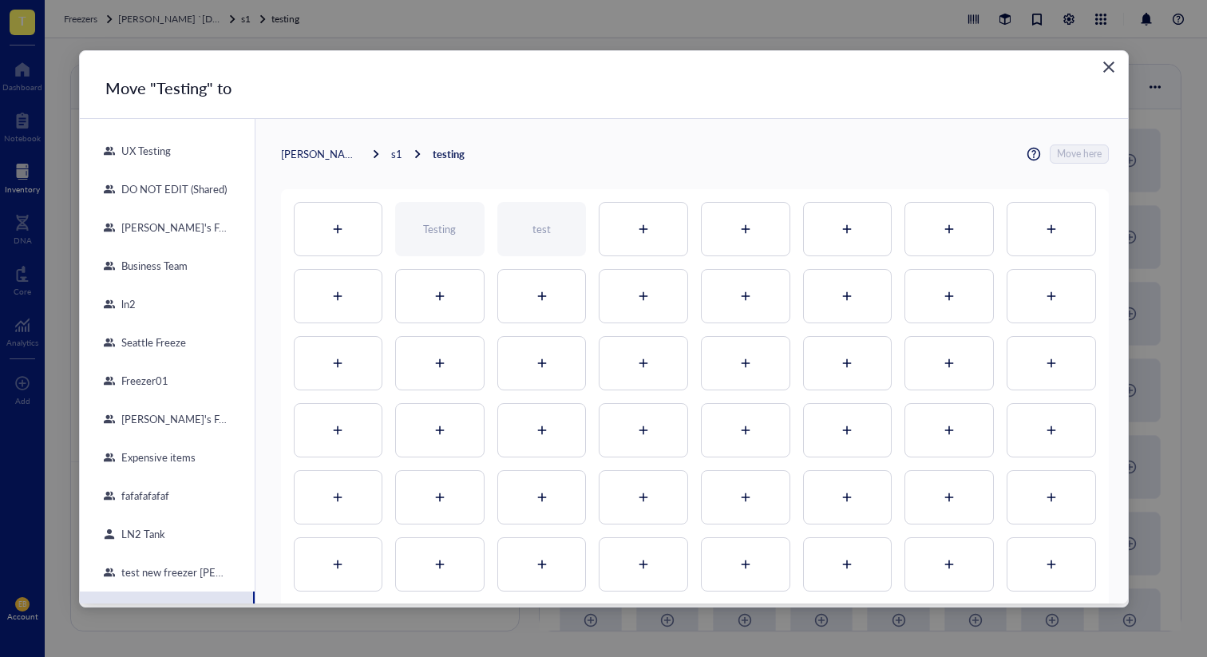
click at [619, 406] on div at bounding box center [644, 430] width 88 height 53
